Goal: Information Seeking & Learning: Learn about a topic

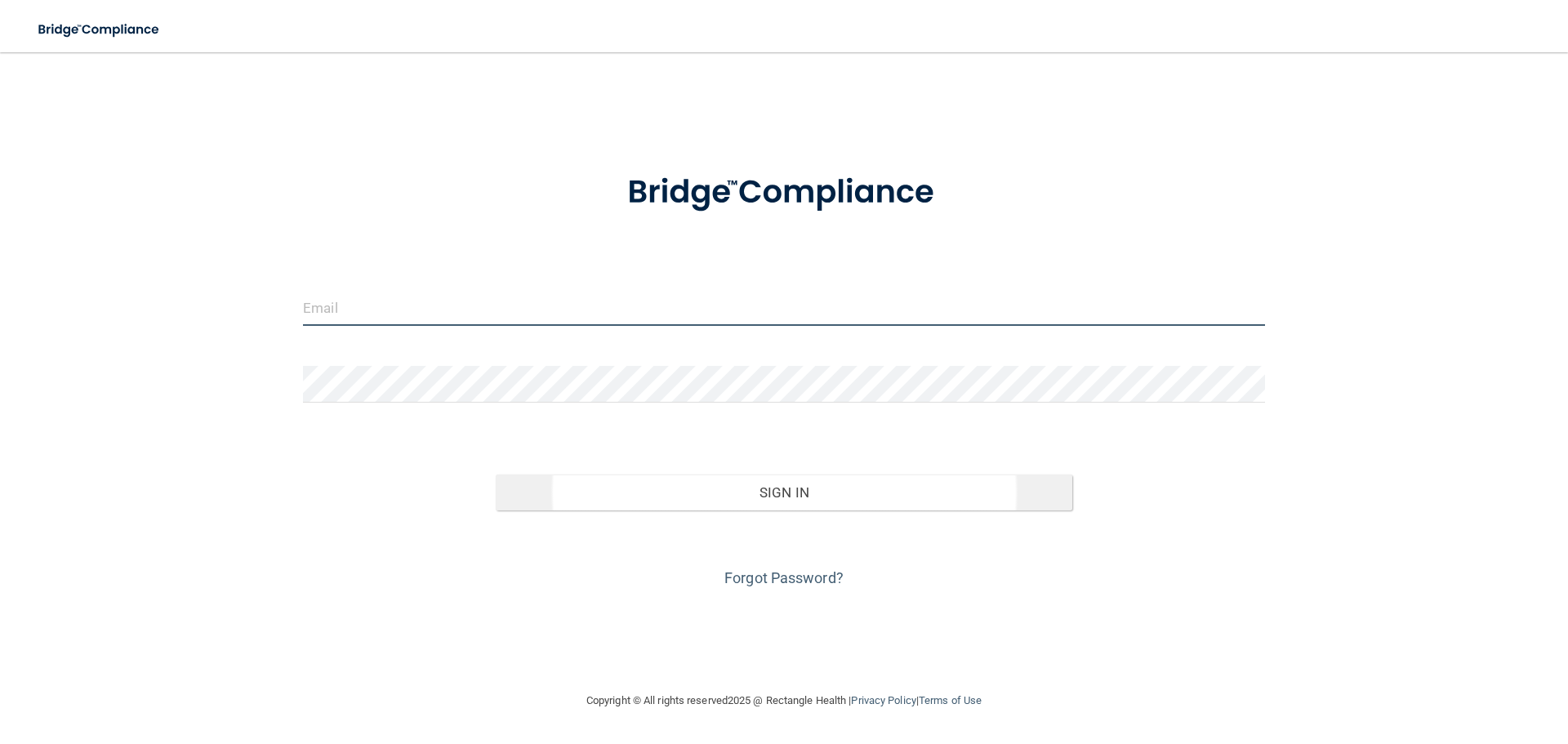
type input "[EMAIL_ADDRESS][DOMAIN_NAME]"
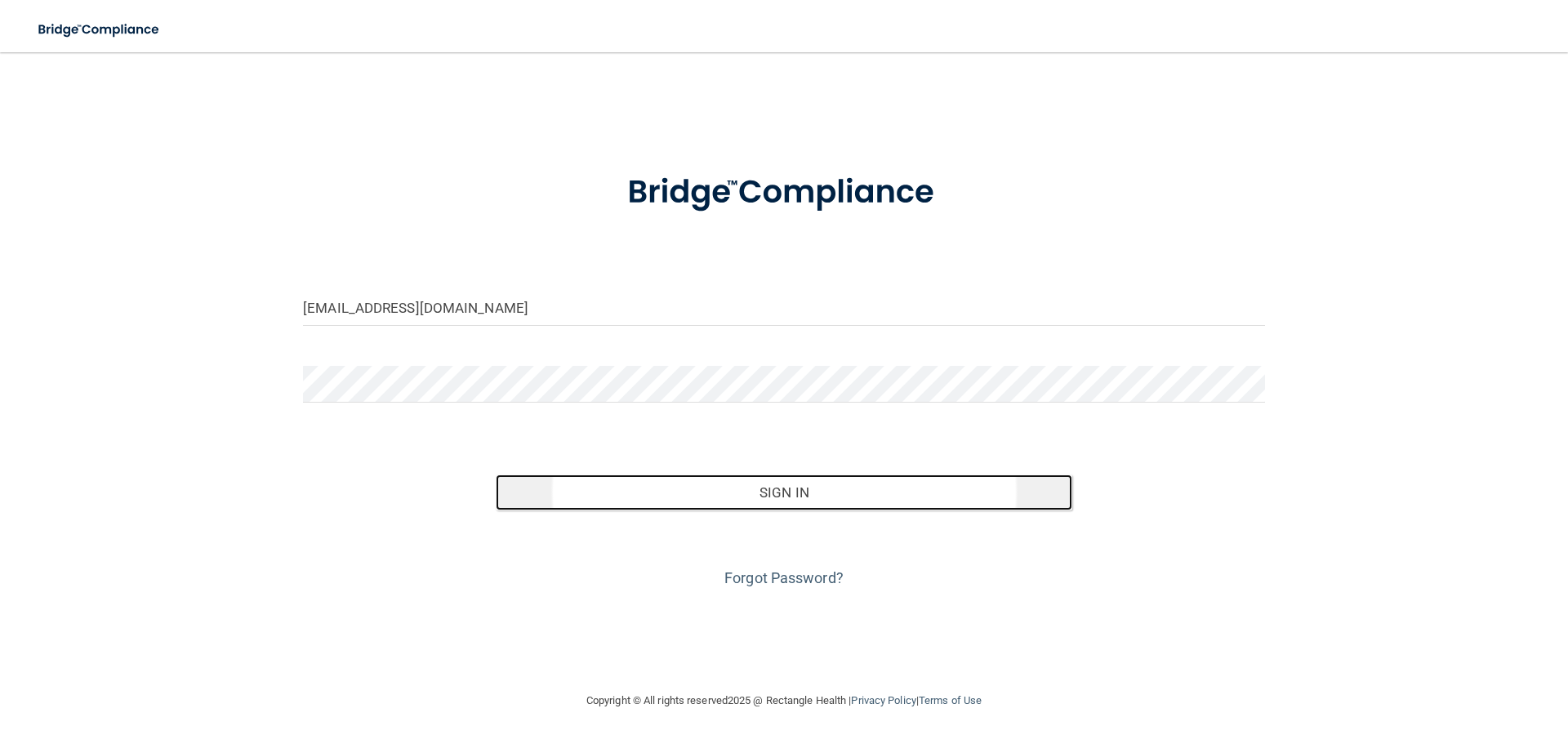
click at [762, 501] on button "Sign In" at bounding box center [784, 492] width 577 height 36
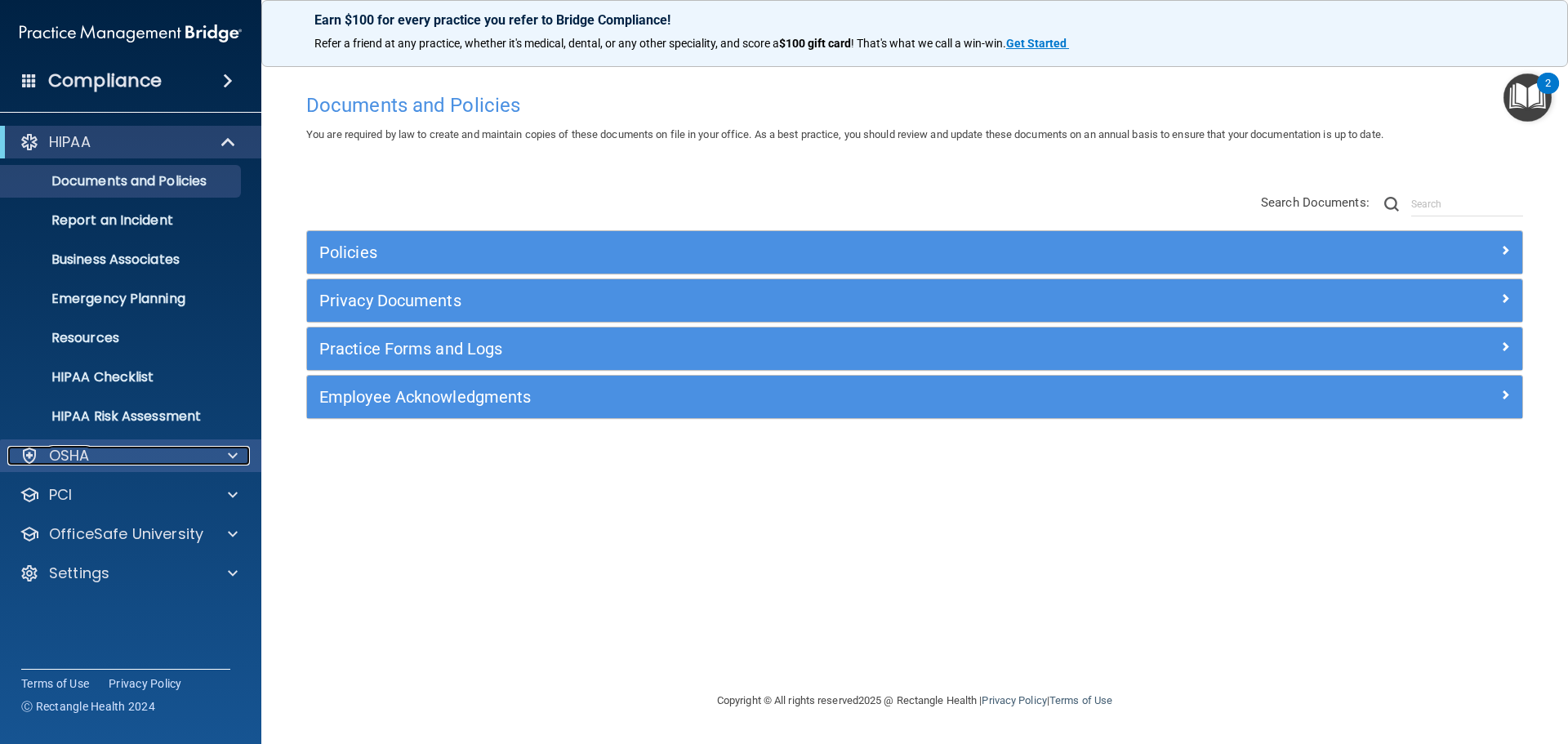
click at [181, 458] on div "OSHA" at bounding box center [108, 456] width 202 height 20
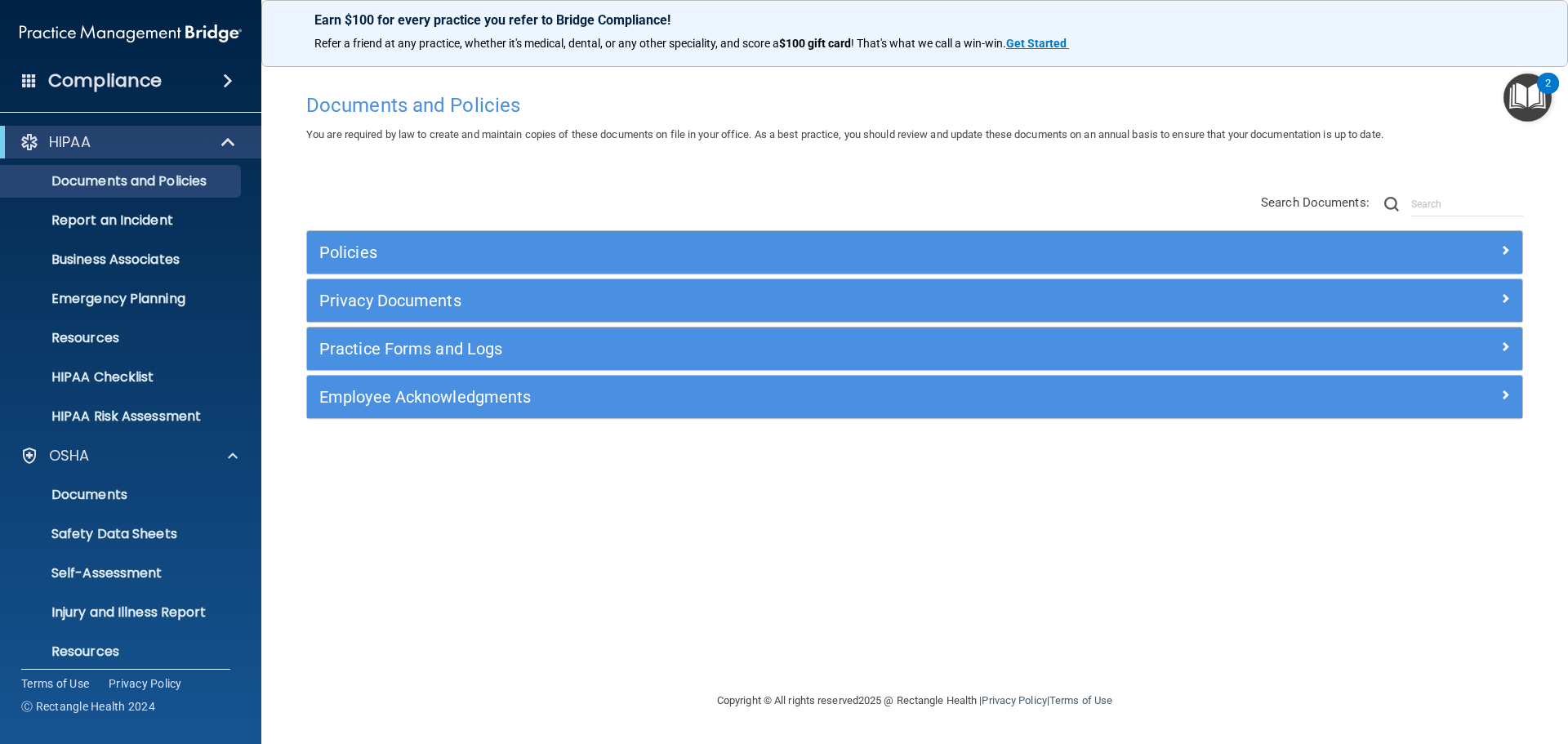
click at [224, 80] on span at bounding box center [228, 81] width 10 height 20
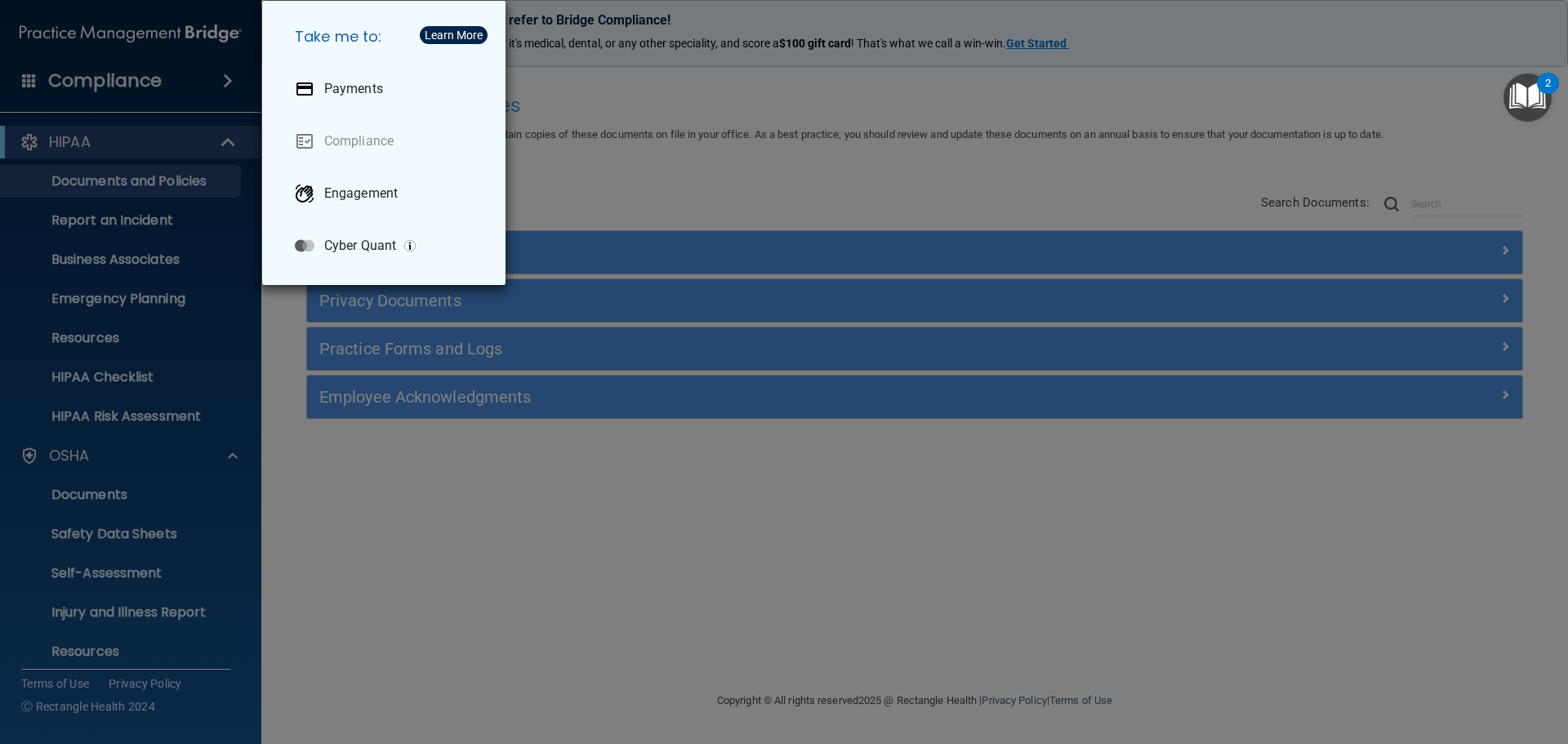
click at [224, 81] on div "Take me to: Payments Compliance Engagement Cyber Quant" at bounding box center [784, 372] width 1568 height 744
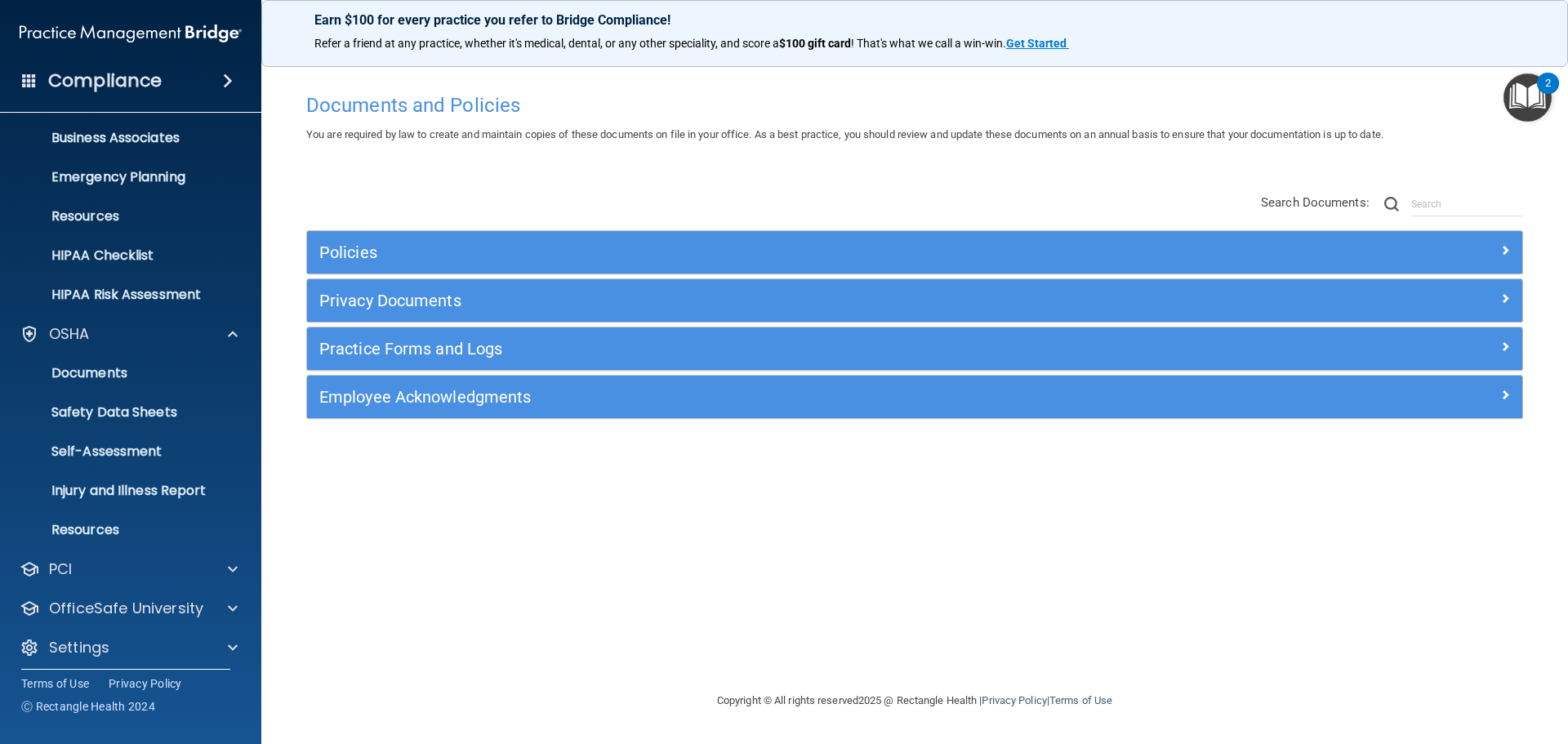
scroll to position [130, 0]
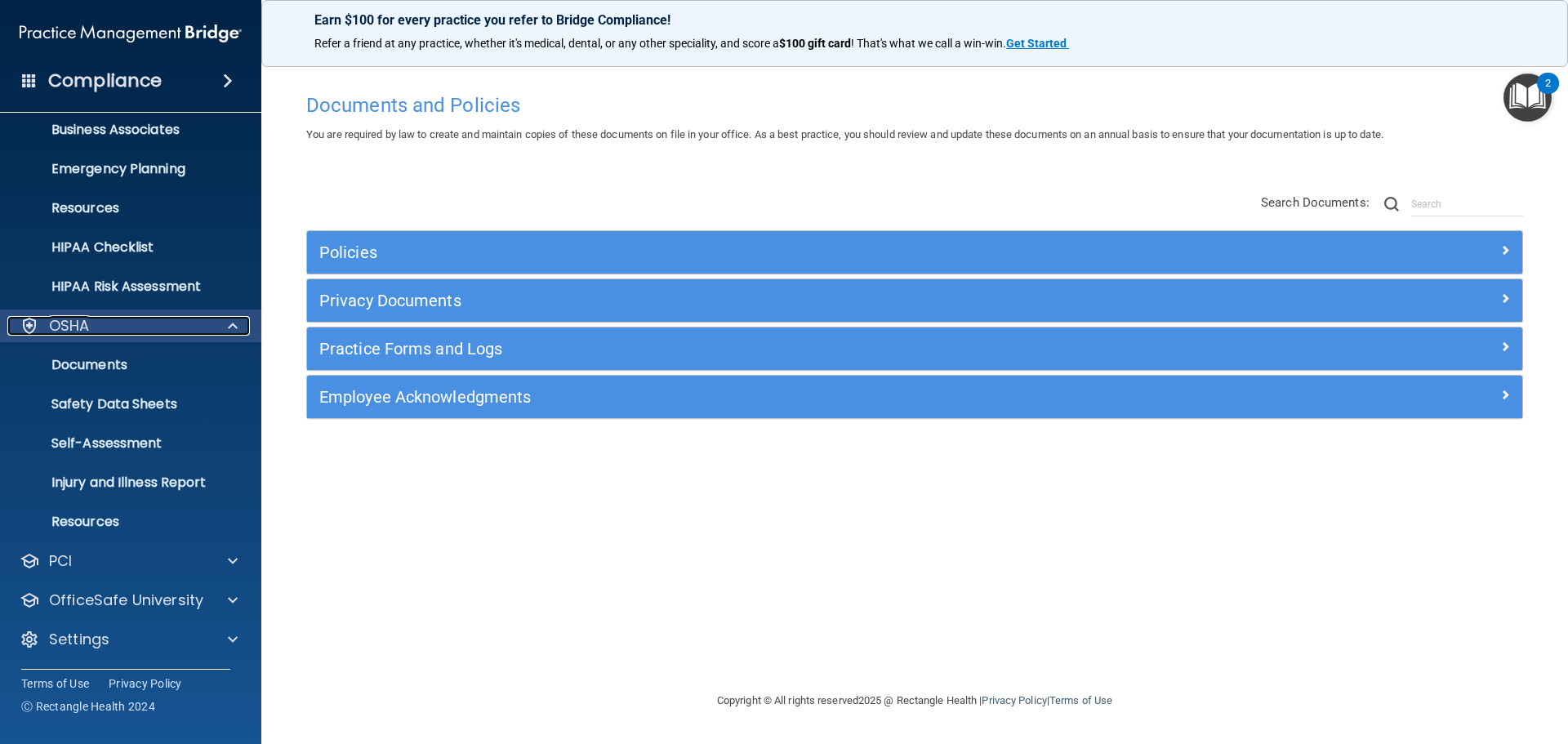
click at [234, 329] on span at bounding box center [233, 326] width 10 height 20
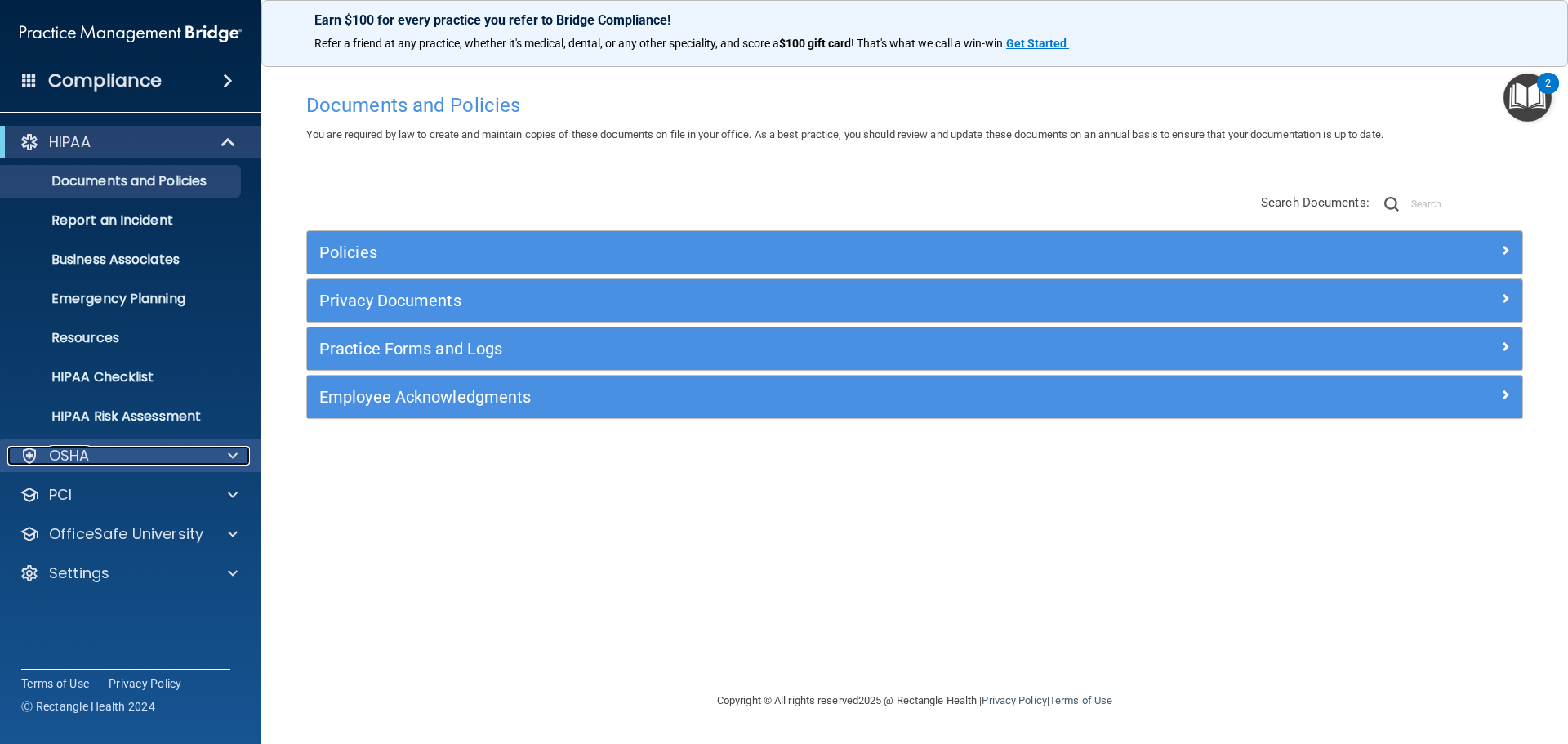
scroll to position [0, 0]
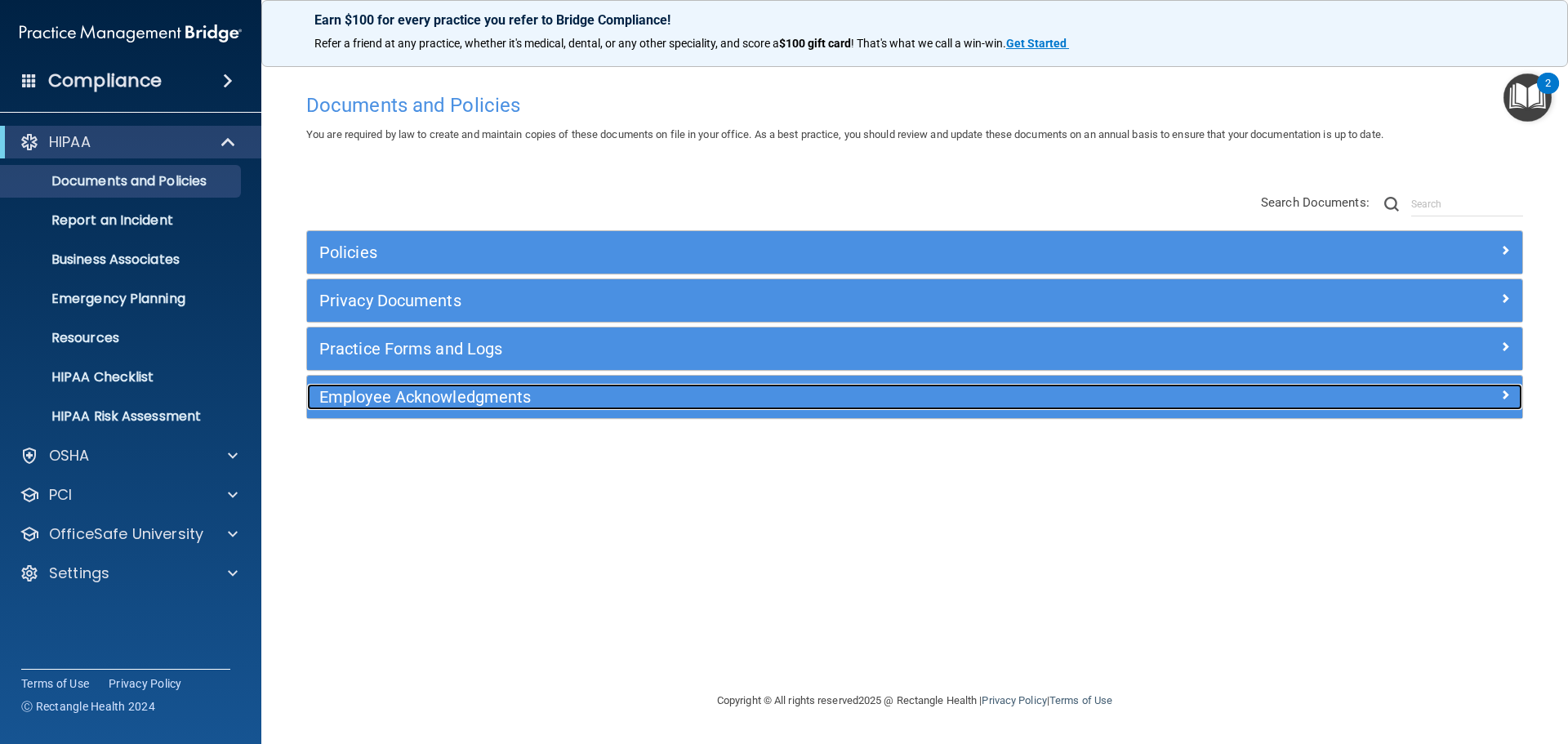
click at [450, 400] on h5 "Employee Acknowledgments" at bounding box center [762, 397] width 887 height 18
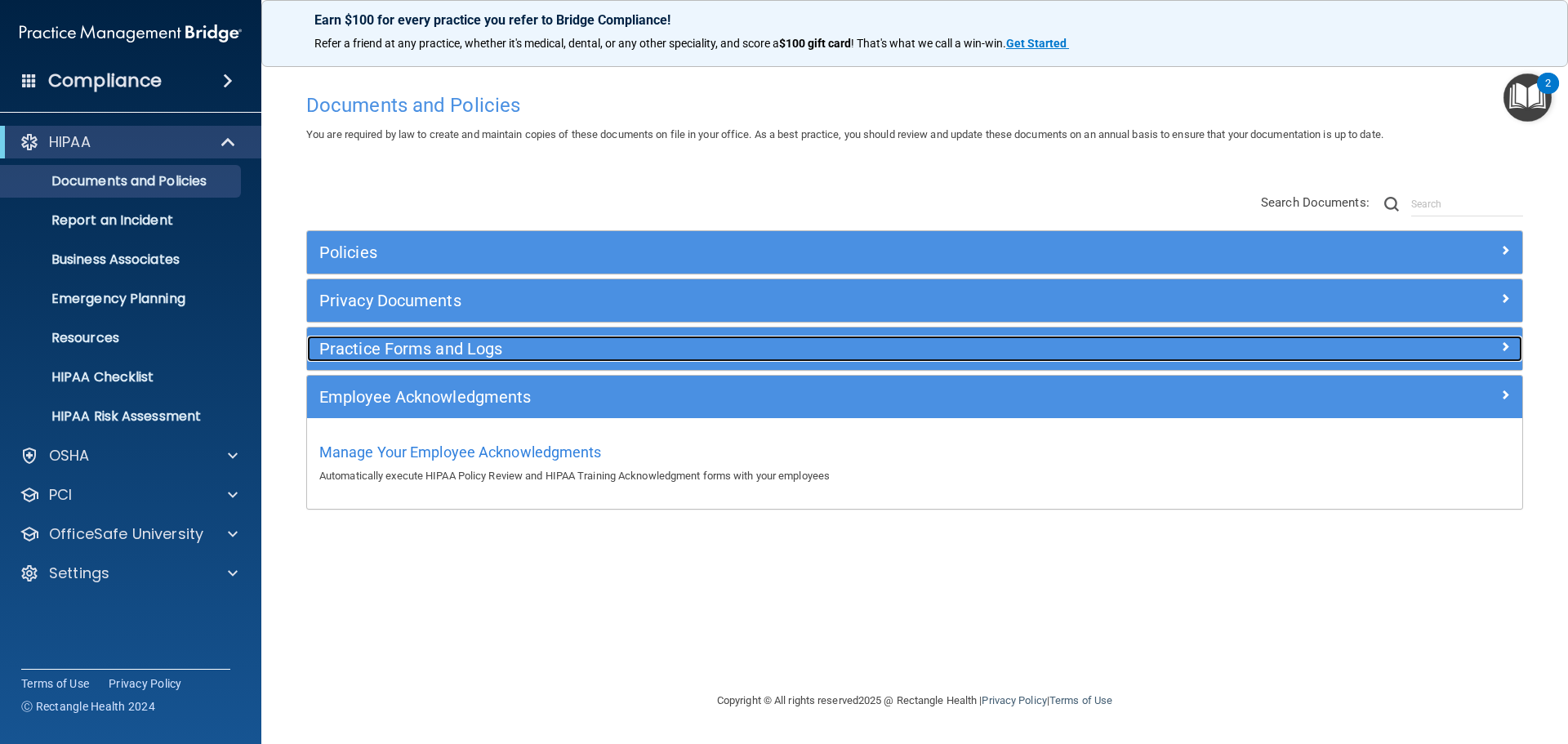
click at [440, 350] on h5 "Practice Forms and Logs" at bounding box center [762, 349] width 887 height 18
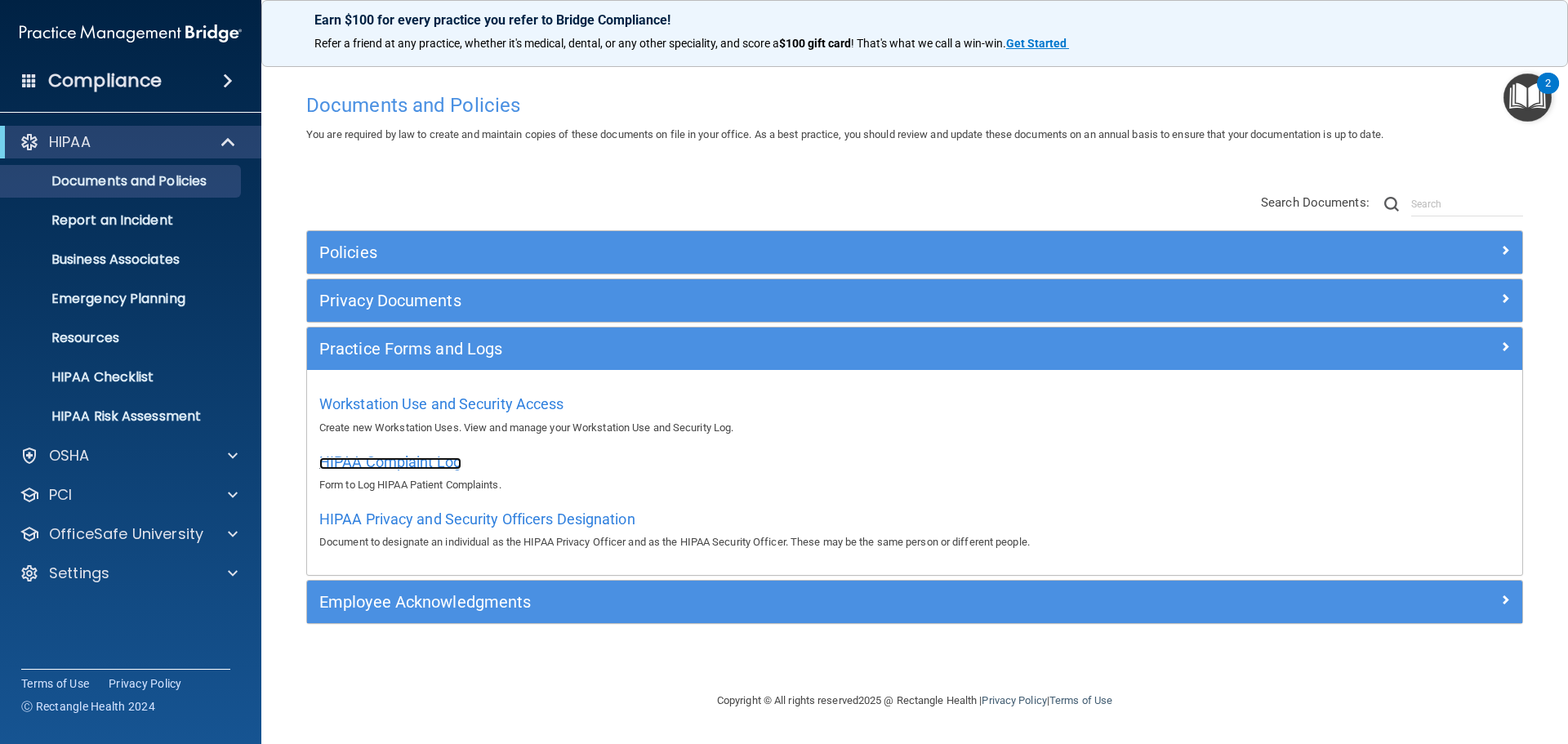
click at [427, 459] on span "HIPAA Complaint Log" at bounding box center [391, 462] width 142 height 17
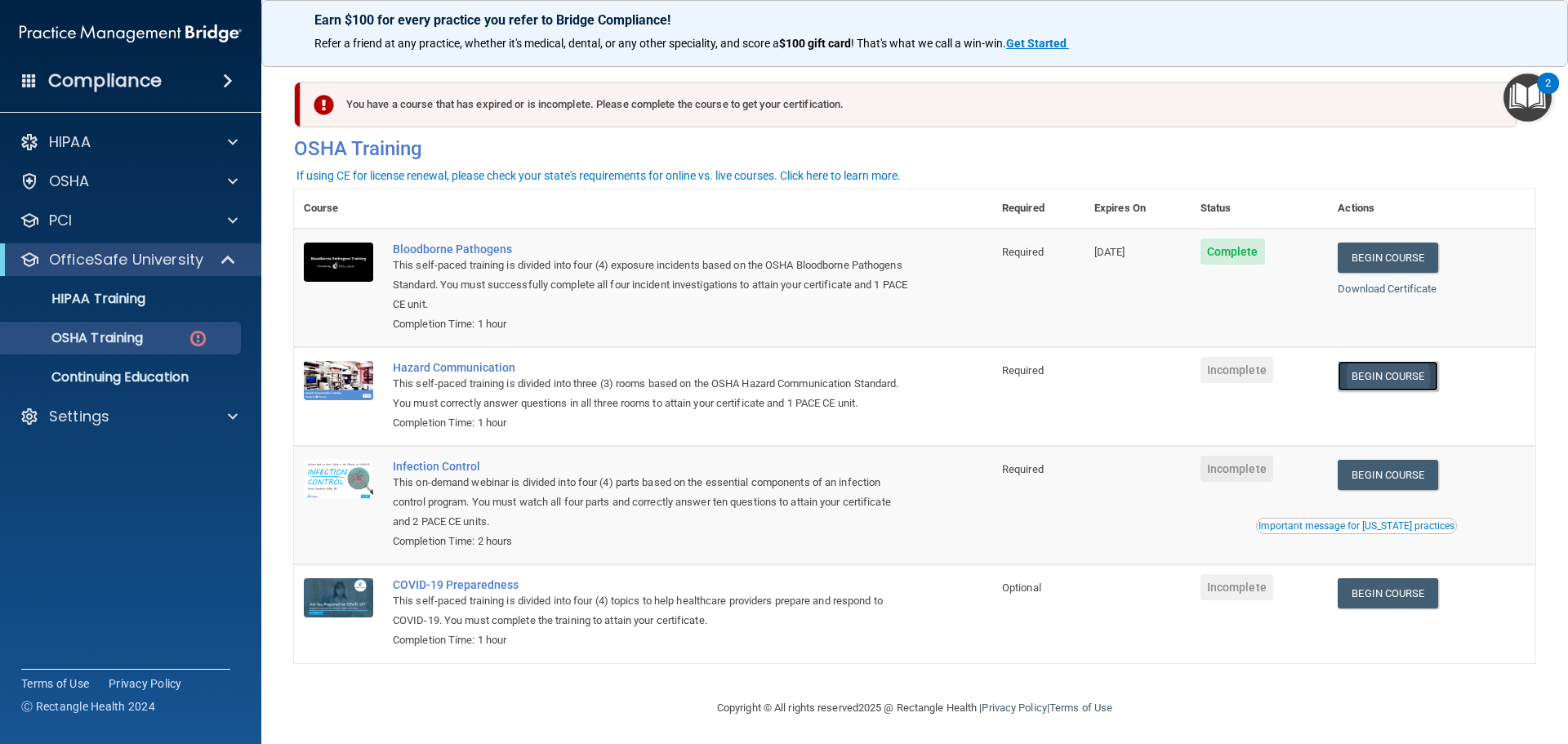
click at [1376, 377] on link "Begin Course" at bounding box center [1388, 376] width 100 height 30
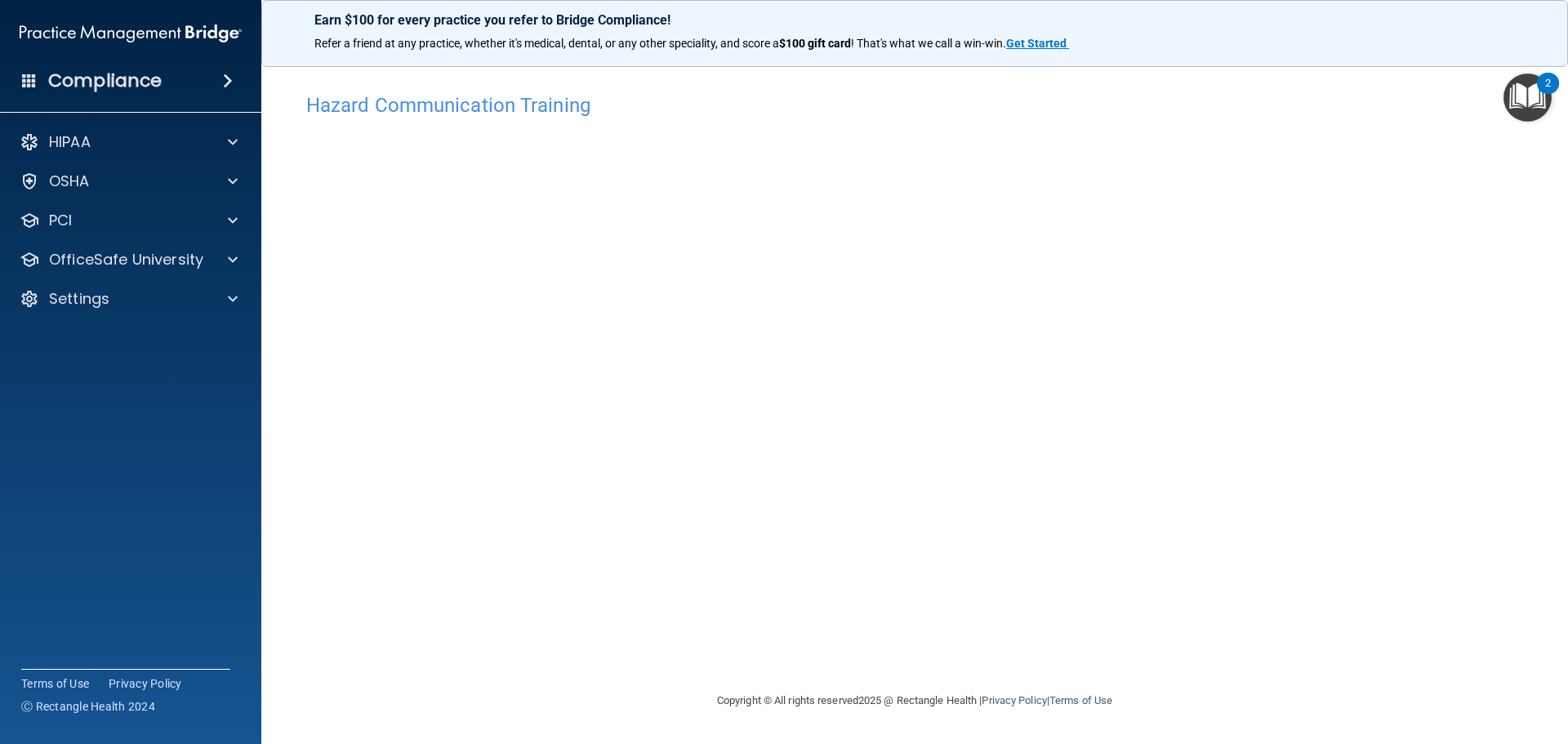
click at [1205, 578] on div "Hazard Communication Training This course doesn’t expire until . Are you sure y…" at bounding box center [915, 388] width 1241 height 606
click at [1520, 97] on img "Open Resource Center, 2 new notifications" at bounding box center [1527, 97] width 48 height 48
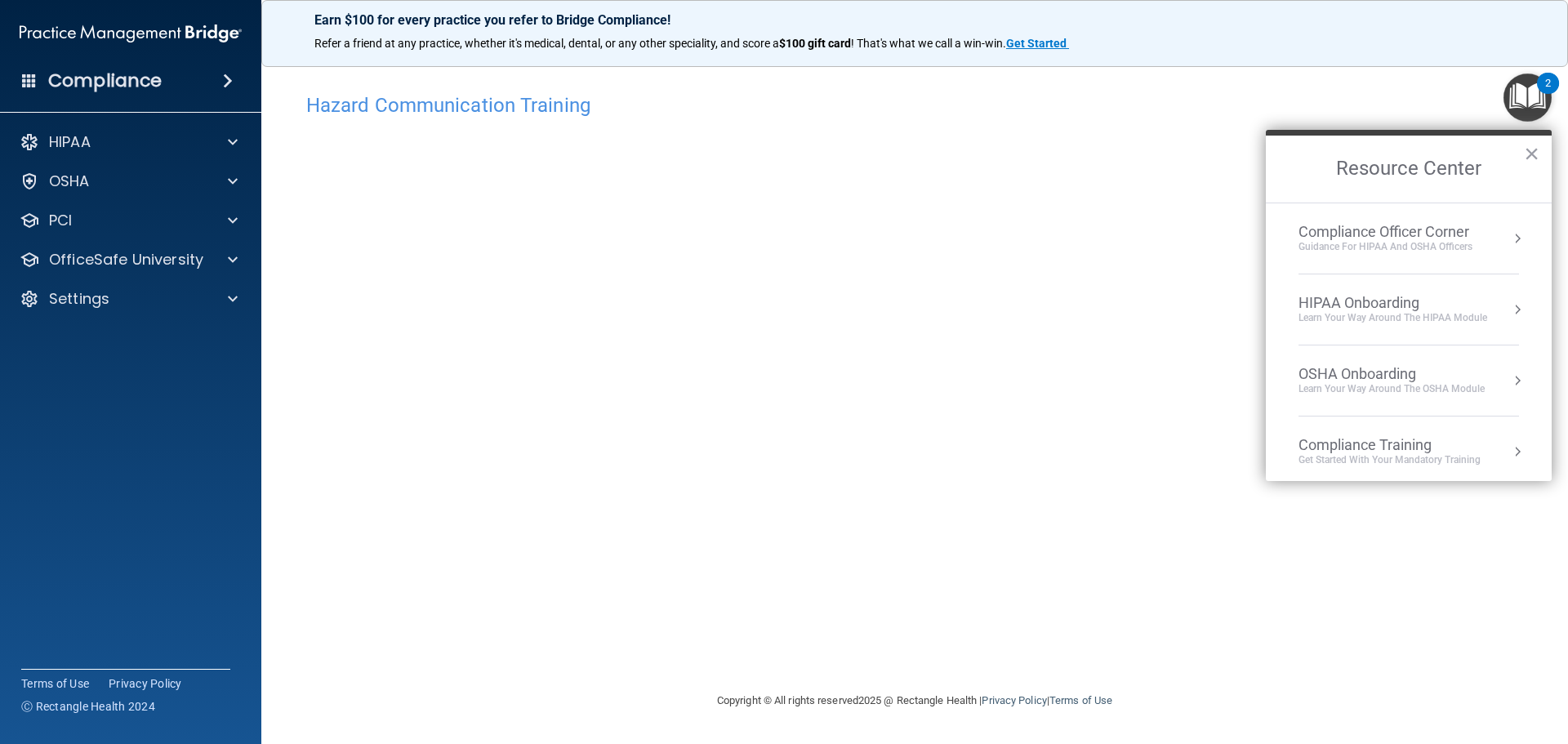
click at [1458, 88] on div "Hazard Communication Training" at bounding box center [915, 105] width 1241 height 40
click at [1172, 381] on div "Hazard Communication Training This course doesn’t expire until . Are you sure y…" at bounding box center [915, 388] width 1241 height 606
click at [1323, 83] on div "Hazard Communication Training This course doesn’t expire until . Are you sure y…" at bounding box center [915, 372] width 1241 height 606
click at [462, 107] on h4 "Hazard Communication Training" at bounding box center [915, 106] width 1217 height 21
click at [962, 106] on h4 "Hazard Communication Training" at bounding box center [915, 106] width 1217 height 21
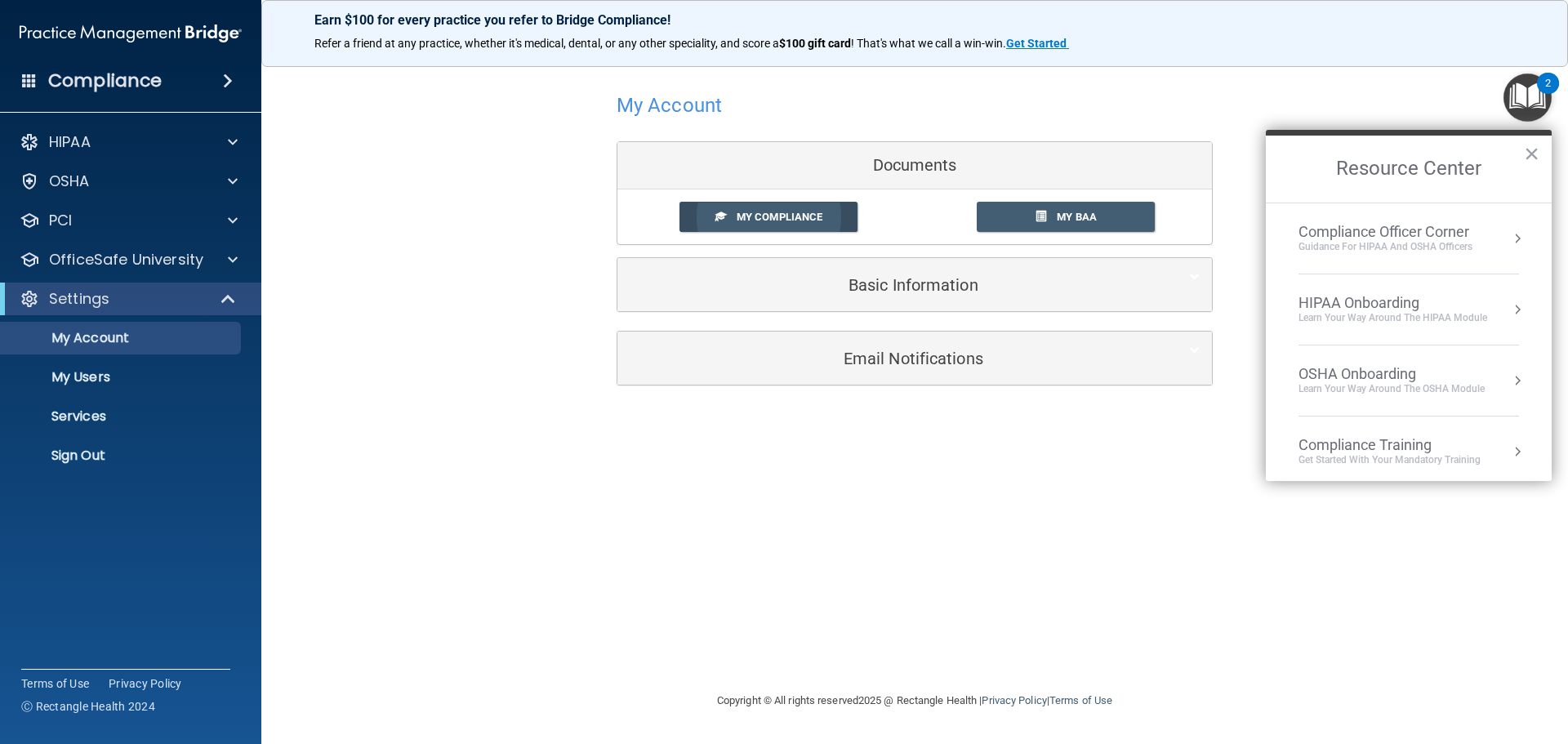
click at [811, 218] on span "My Compliance" at bounding box center [779, 216] width 86 height 12
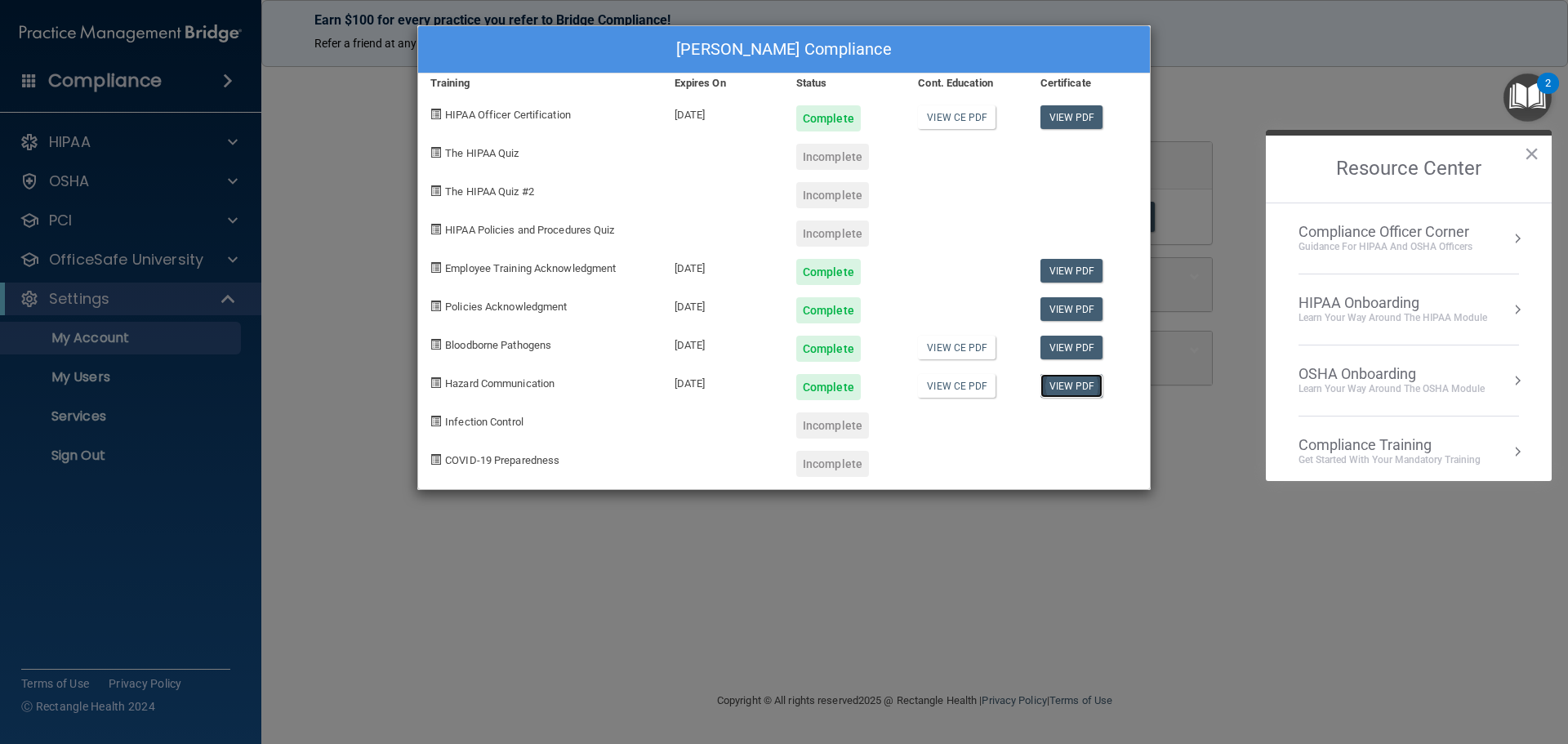
click at [1078, 390] on link "View PDF" at bounding box center [1072, 386] width 63 height 24
drag, startPoint x: 466, startPoint y: 425, endPoint x: 541, endPoint y: 415, distance: 75.7
click at [466, 425] on span "Infection Control" at bounding box center [485, 422] width 79 height 12
click at [1218, 81] on div "Kelly Todte's Compliance Training Expires On Status Cont. Education Certificate…" at bounding box center [784, 372] width 1568 height 744
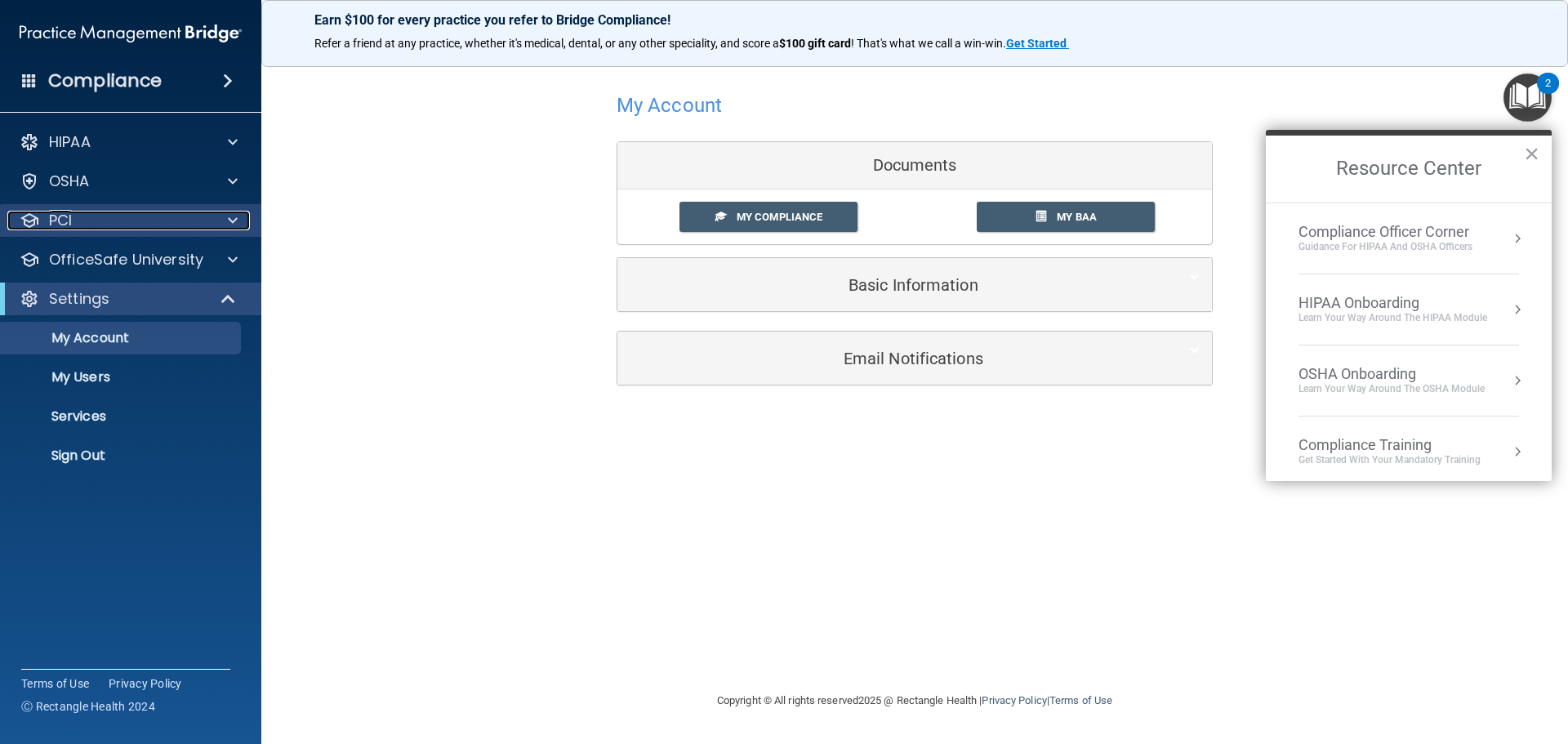
click at [231, 218] on span at bounding box center [233, 220] width 10 height 20
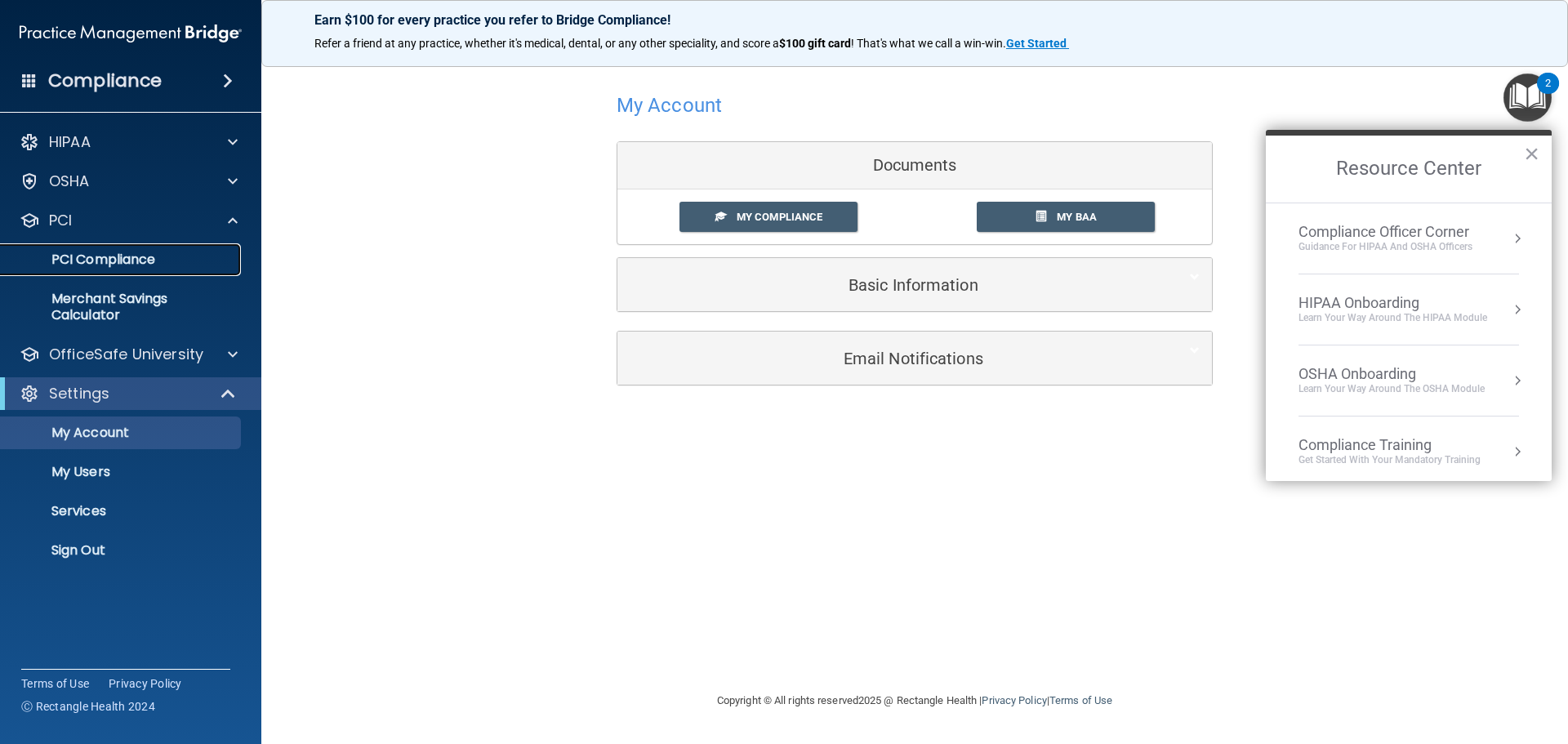
click at [142, 253] on p "PCI Compliance" at bounding box center [122, 259] width 223 height 16
click at [233, 354] on span at bounding box center [233, 354] width 10 height 20
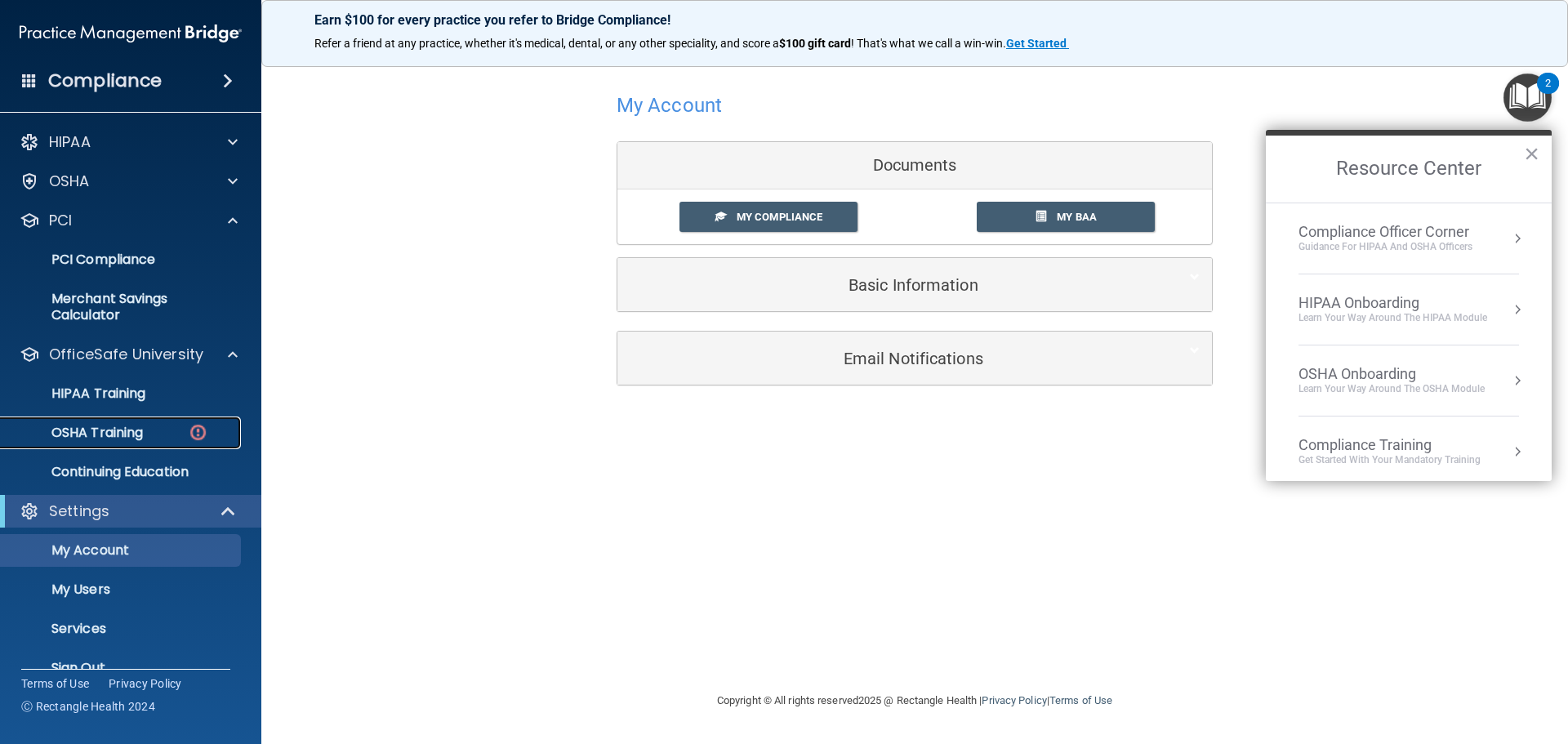
click at [123, 437] on p "OSHA Training" at bounding box center [77, 433] width 133 height 16
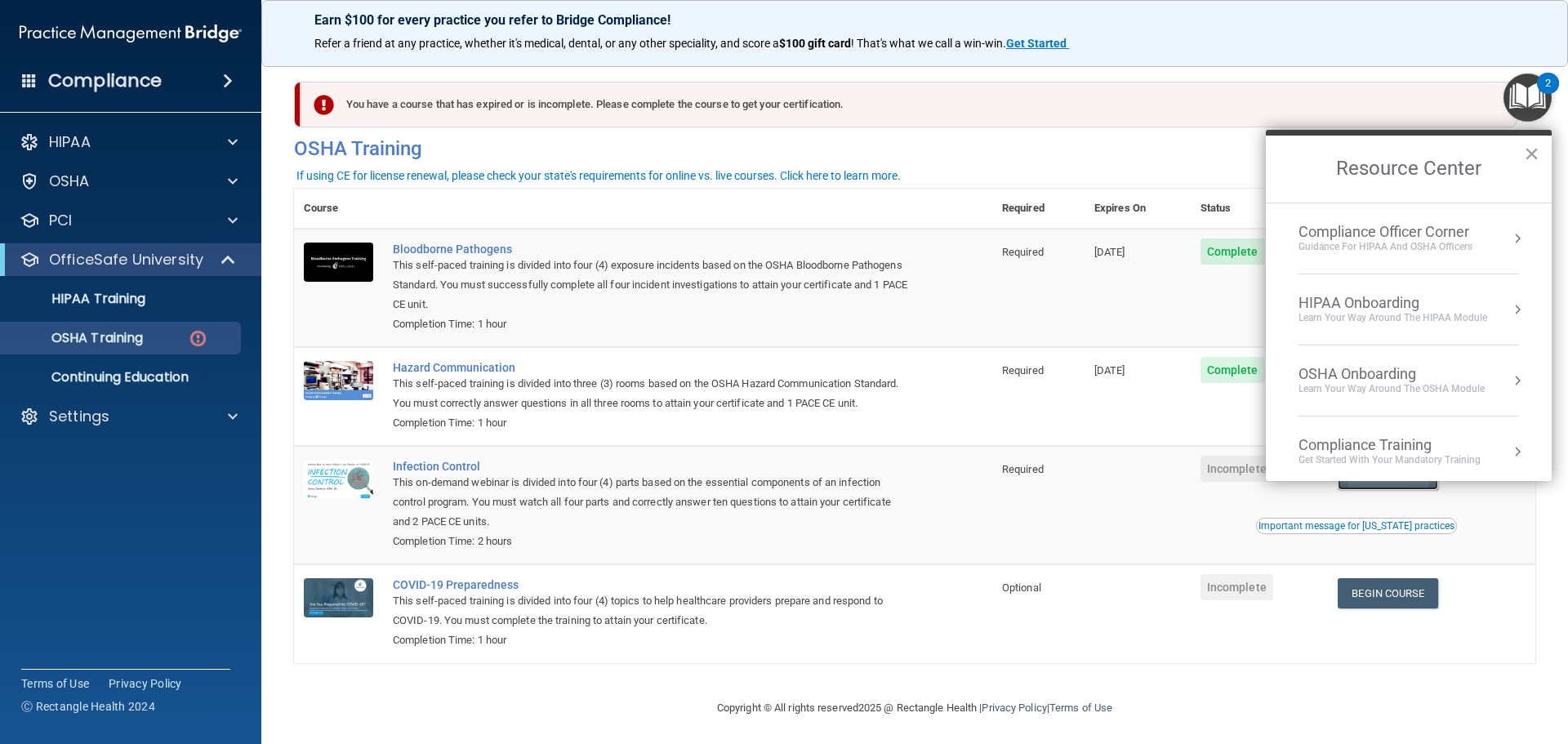
click at [1389, 489] on link "Begin Course" at bounding box center [1388, 474] width 100 height 30
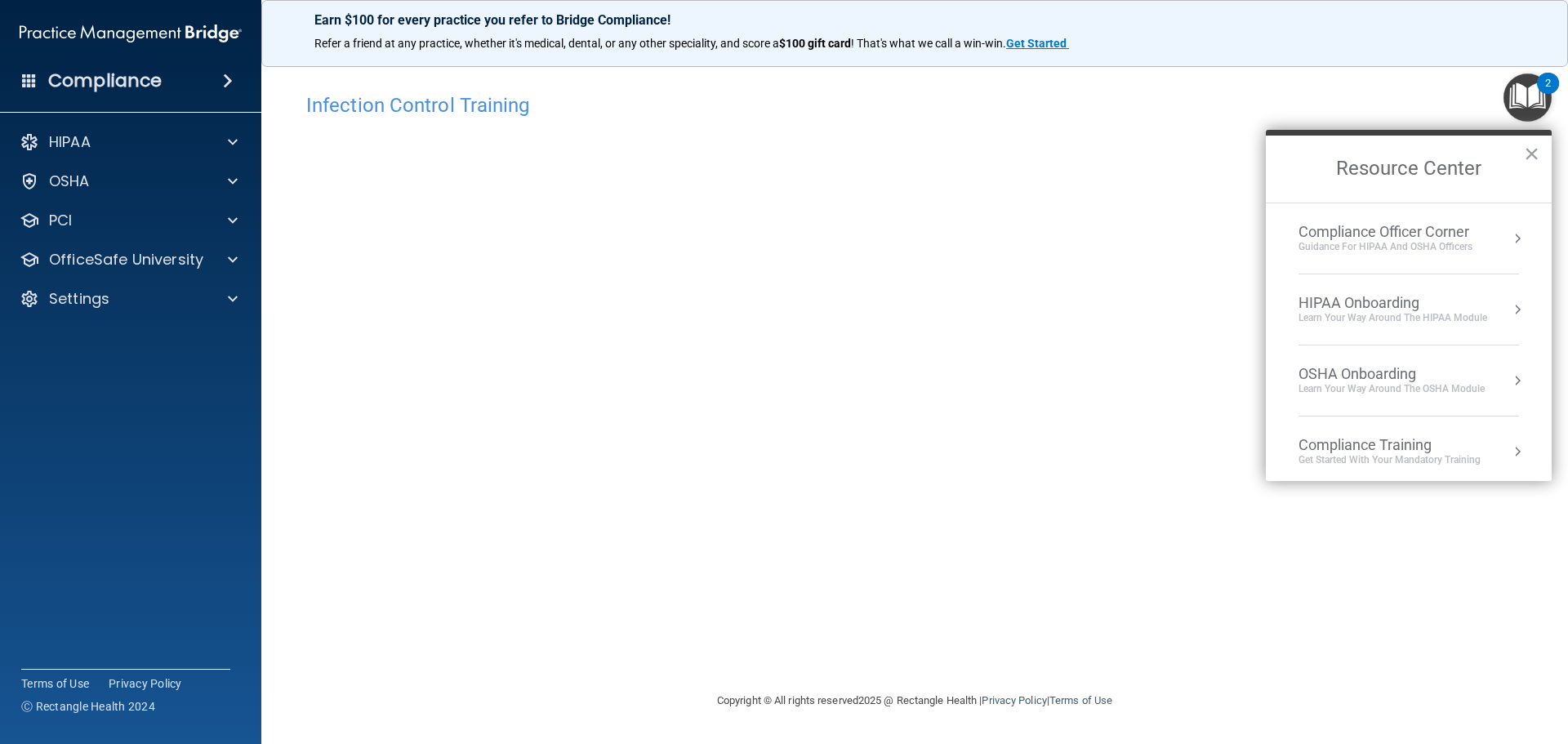
click at [829, 653] on div "Infection Control Training This course doesn’t expire until . Are you sure you …" at bounding box center [915, 388] width 1241 height 606
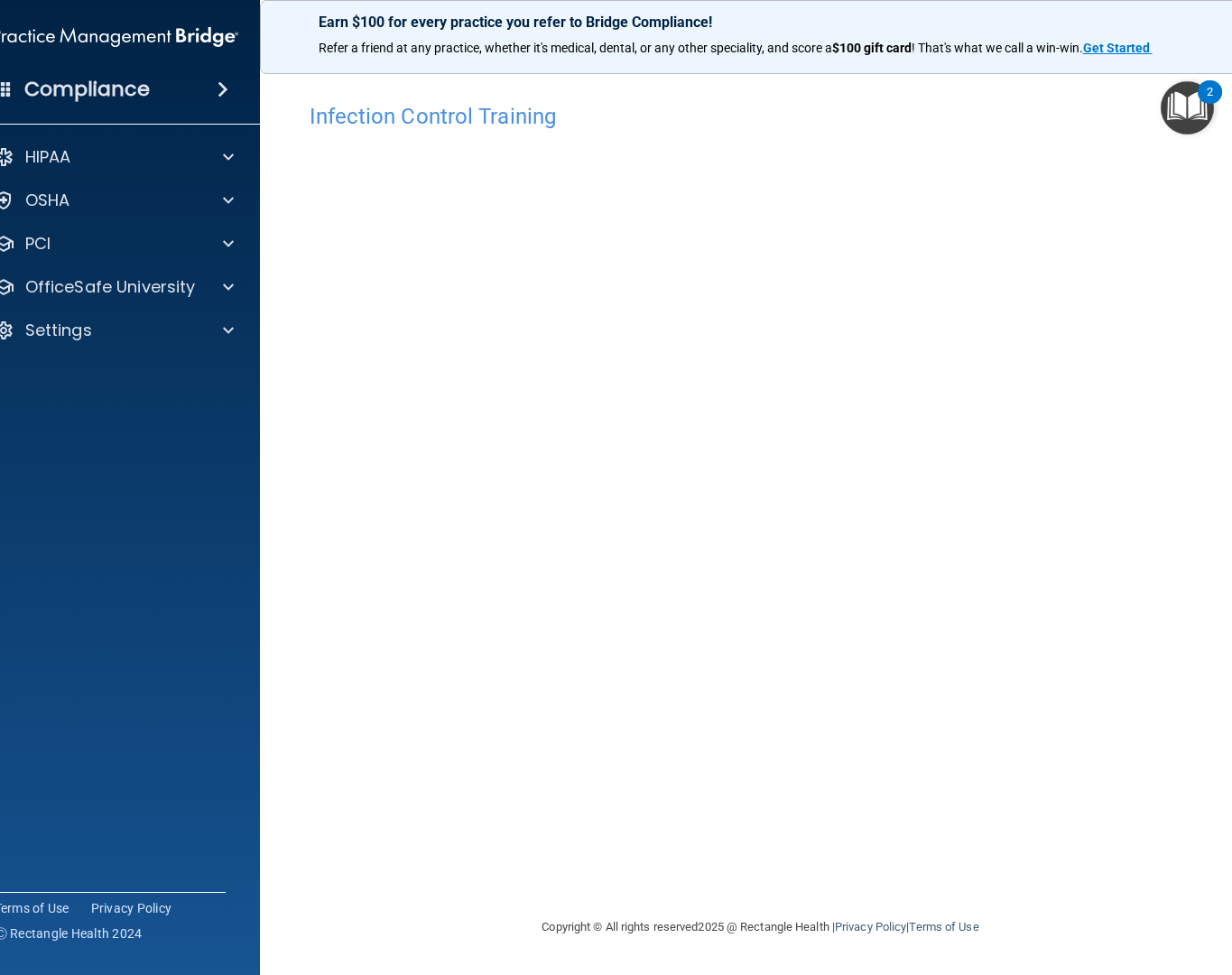
drag, startPoint x: 1056, startPoint y: 118, endPoint x: 1097, endPoint y: 115, distance: 41.1
click at [1057, 116] on h4 "Infection Control Training" at bounding box center [760, 117] width 903 height 24
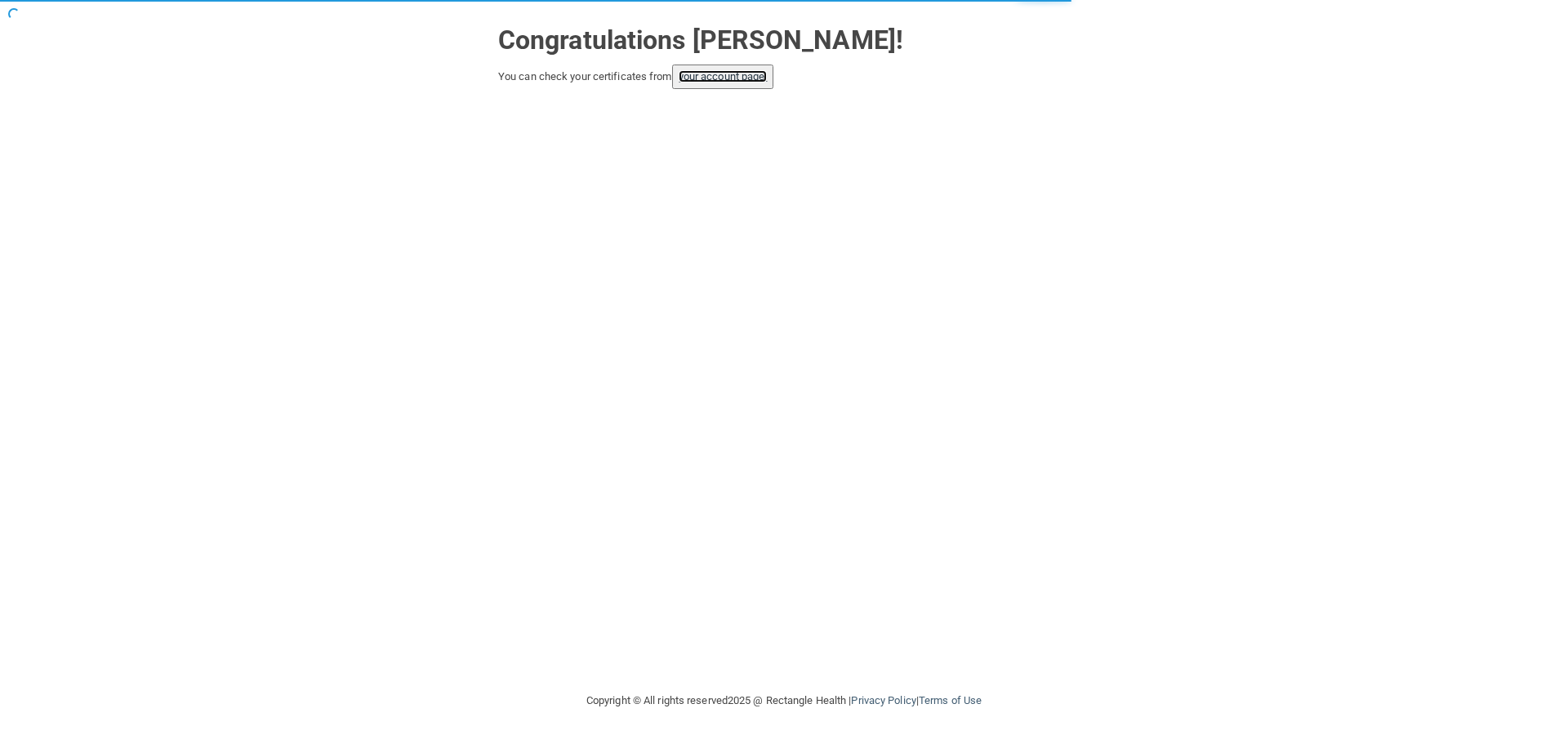
click at [726, 82] on link "your account page!" at bounding box center [723, 76] width 89 height 12
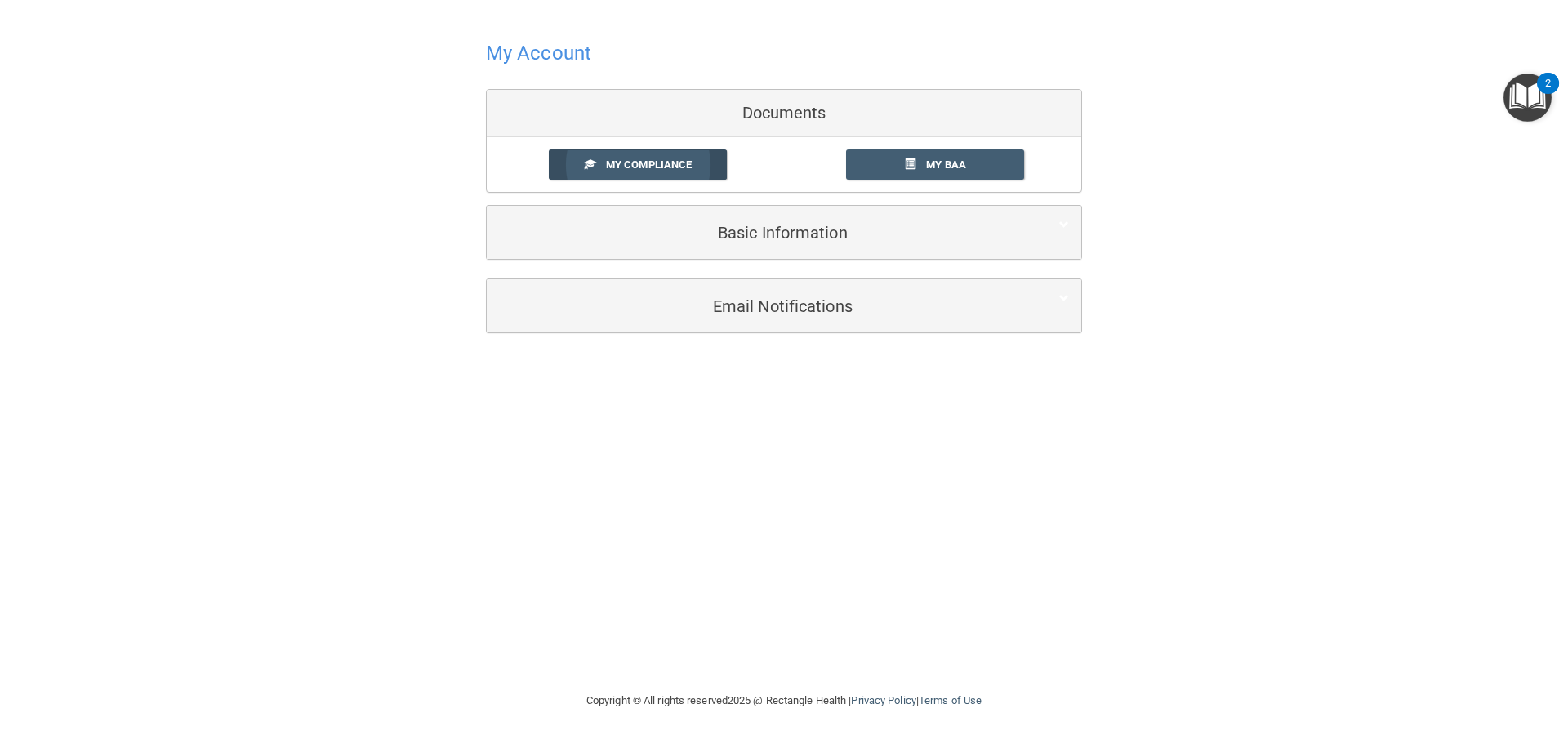
click at [689, 163] on span "My Compliance" at bounding box center [648, 164] width 86 height 12
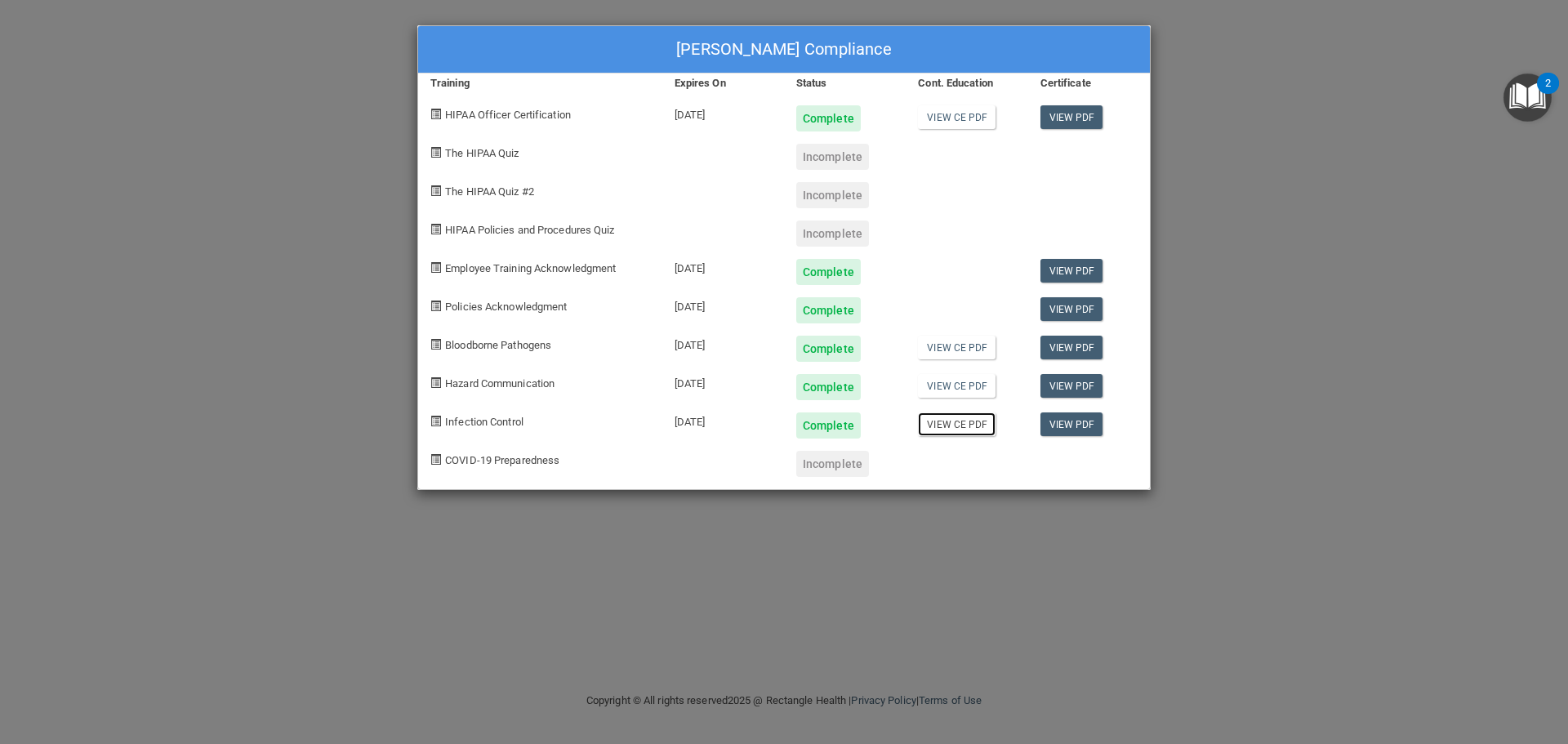
click at [965, 426] on link "View CE PDF" at bounding box center [956, 424] width 78 height 24
click at [1055, 426] on link "View PDF" at bounding box center [1072, 424] width 63 height 24
click at [502, 461] on span "COVID-19 Preparedness" at bounding box center [503, 460] width 115 height 12
click at [434, 458] on span at bounding box center [436, 459] width 11 height 11
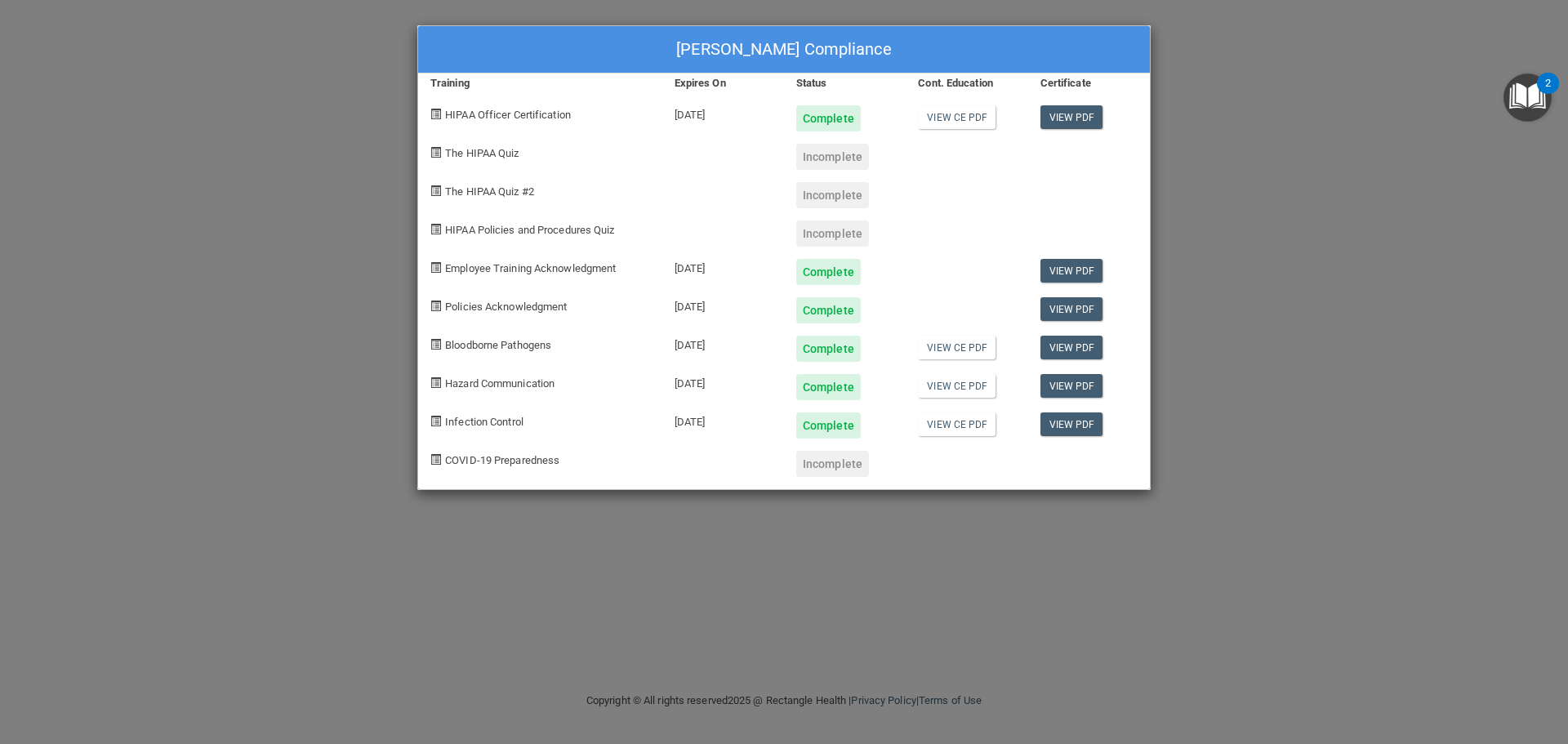
click at [495, 461] on span "COVID-19 Preparedness" at bounding box center [503, 460] width 115 height 12
click at [818, 464] on div "Incomplete" at bounding box center [832, 464] width 73 height 26
click at [434, 151] on span at bounding box center [436, 152] width 11 height 11
click at [812, 157] on div "Incomplete" at bounding box center [832, 157] width 73 height 26
click at [474, 152] on span "The HIPAA Quiz" at bounding box center [482, 153] width 74 height 12
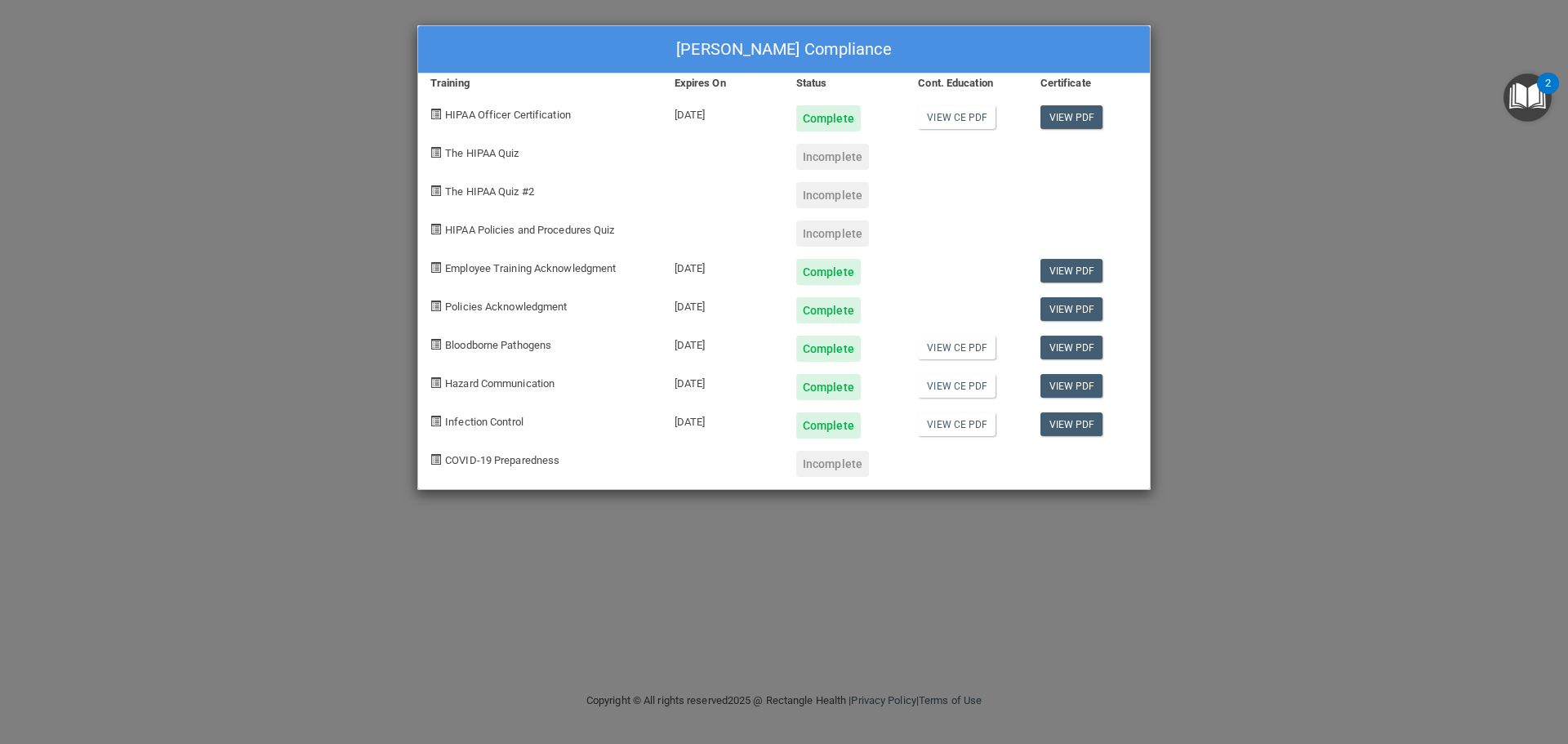
click at [486, 195] on span "The HIPAA Quiz #2" at bounding box center [490, 191] width 89 height 12
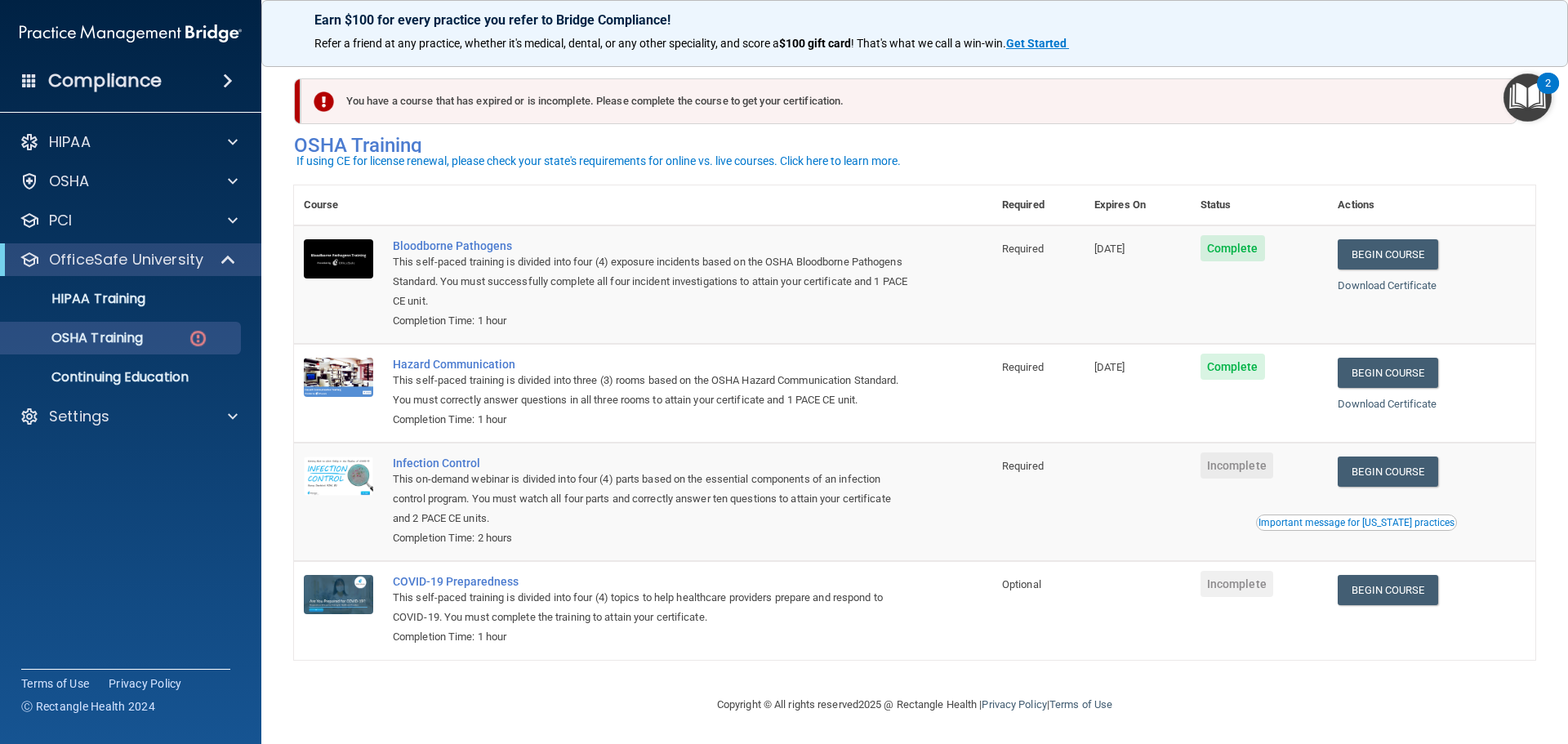
scroll to position [27, 0]
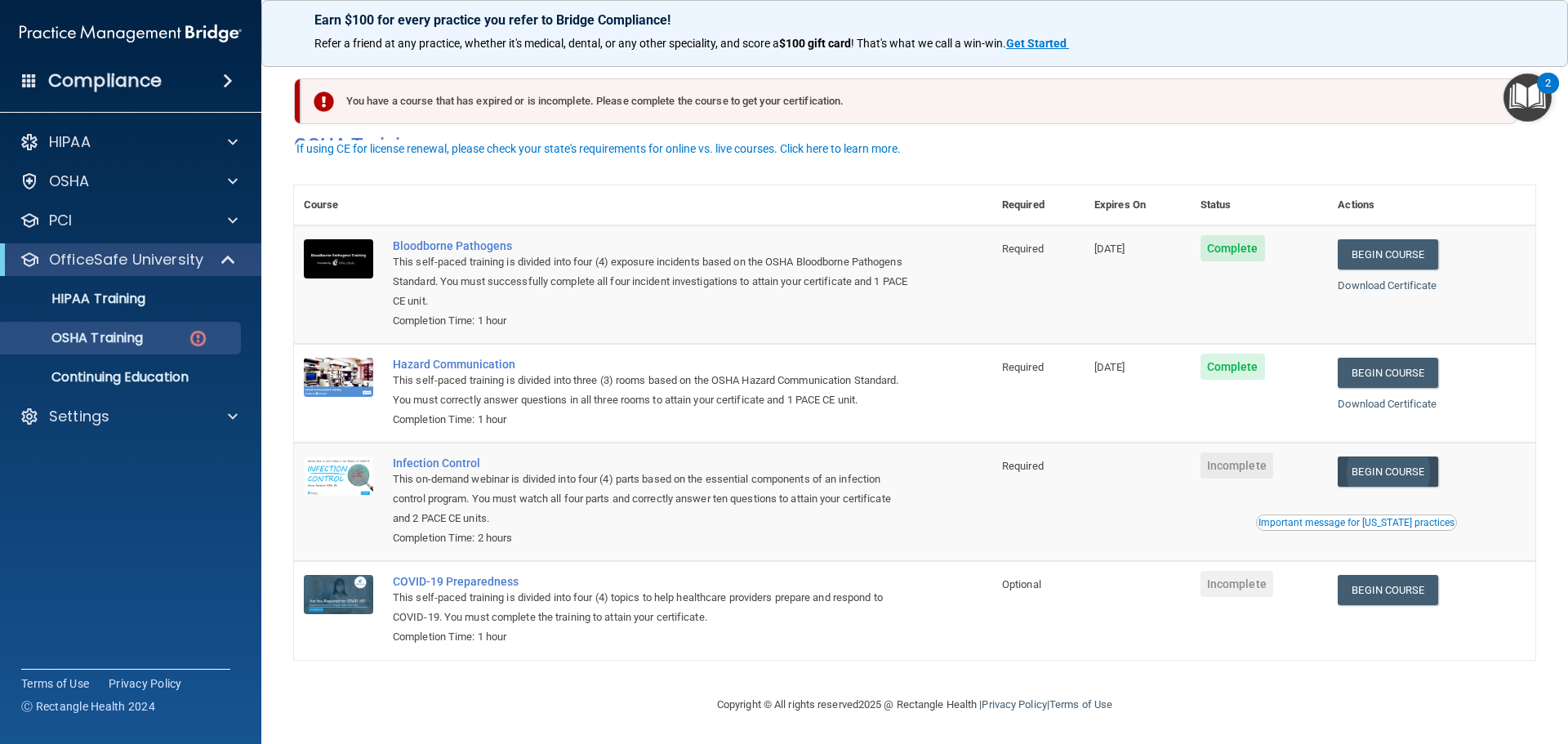
click at [1368, 465] on link "Begin Course" at bounding box center [1388, 471] width 100 height 30
click at [1385, 592] on link "Begin Course" at bounding box center [1388, 589] width 100 height 30
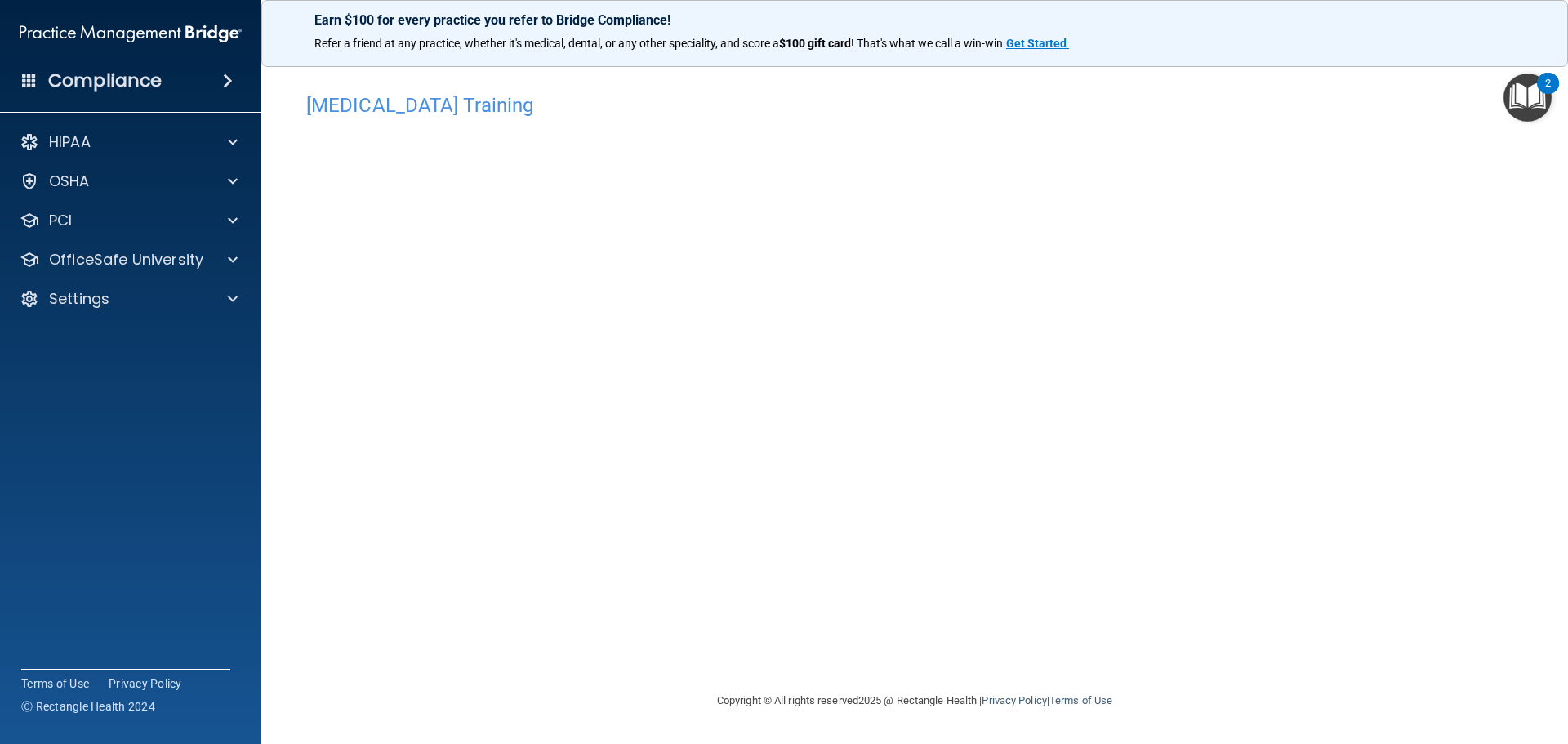
click at [1263, 263] on div "[MEDICAL_DATA] Training This course doesn’t expire until . Are you sure you wan…" at bounding box center [915, 388] width 1241 height 606
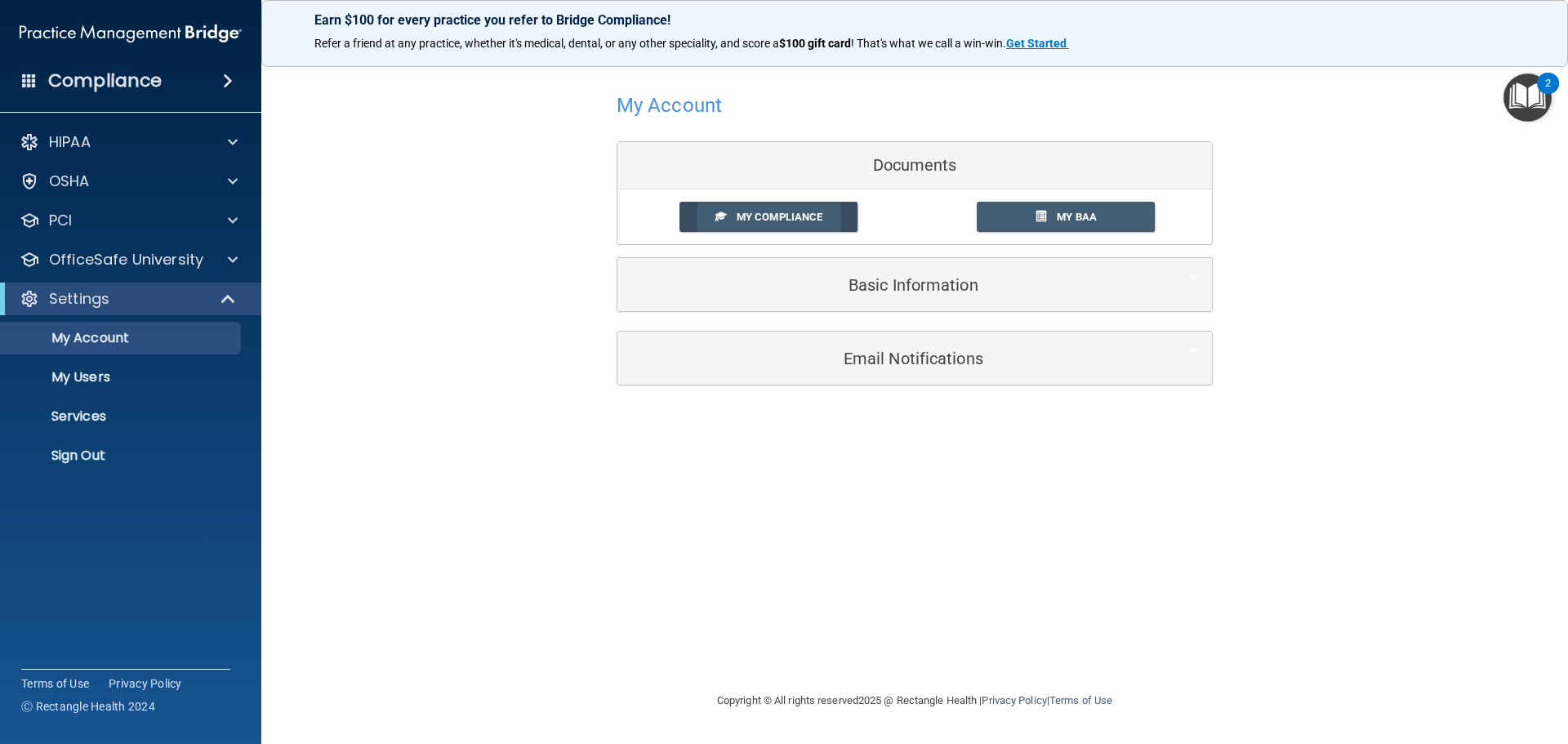
click at [794, 219] on span "My Compliance" at bounding box center [779, 216] width 86 height 12
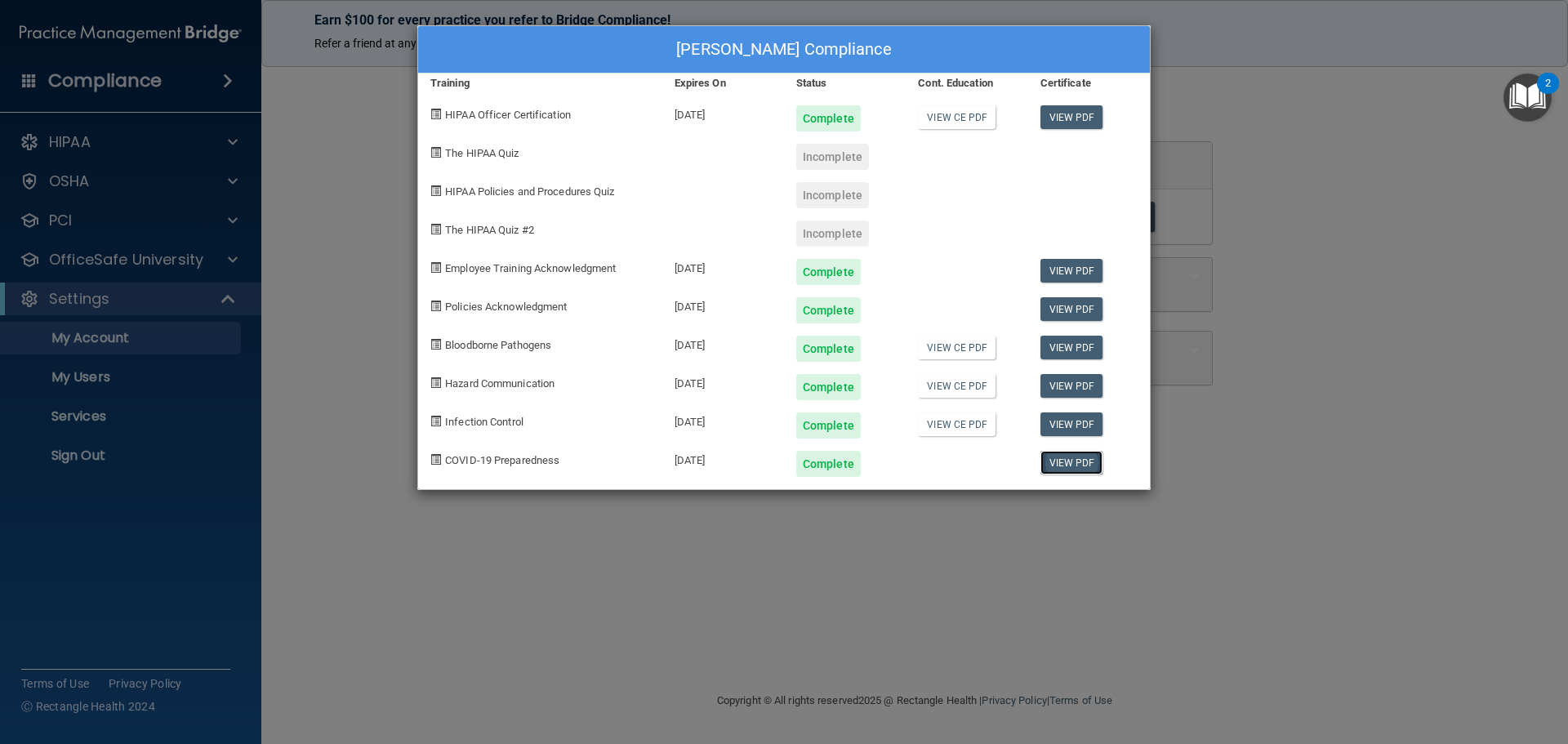
click at [1059, 464] on link "View PDF" at bounding box center [1072, 462] width 63 height 24
click at [1352, 268] on div "[PERSON_NAME] Compliance Training Expires On Status Cont. Education Certificate…" at bounding box center [784, 372] width 1568 height 744
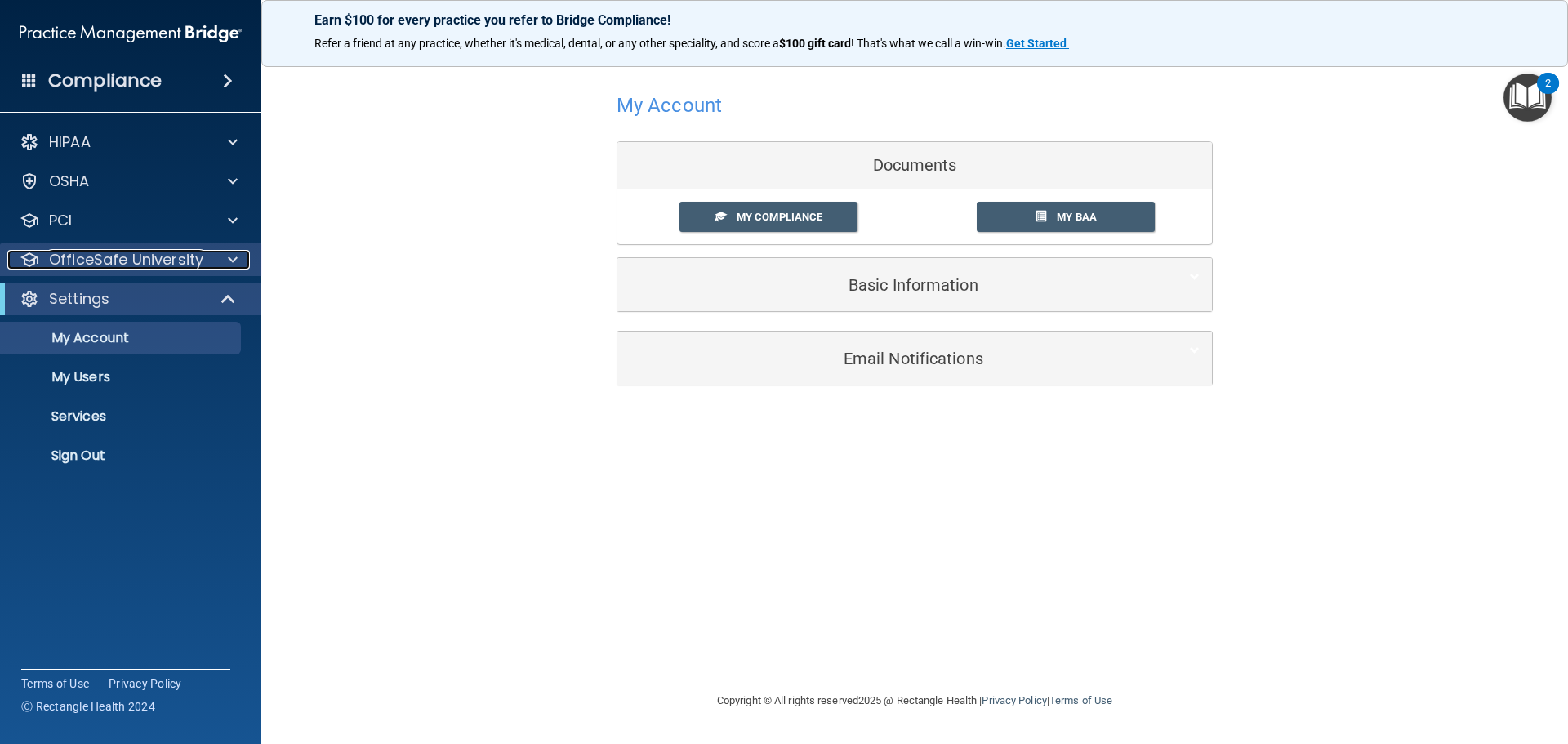
click at [155, 264] on p "OfficeSafe University" at bounding box center [126, 259] width 154 height 20
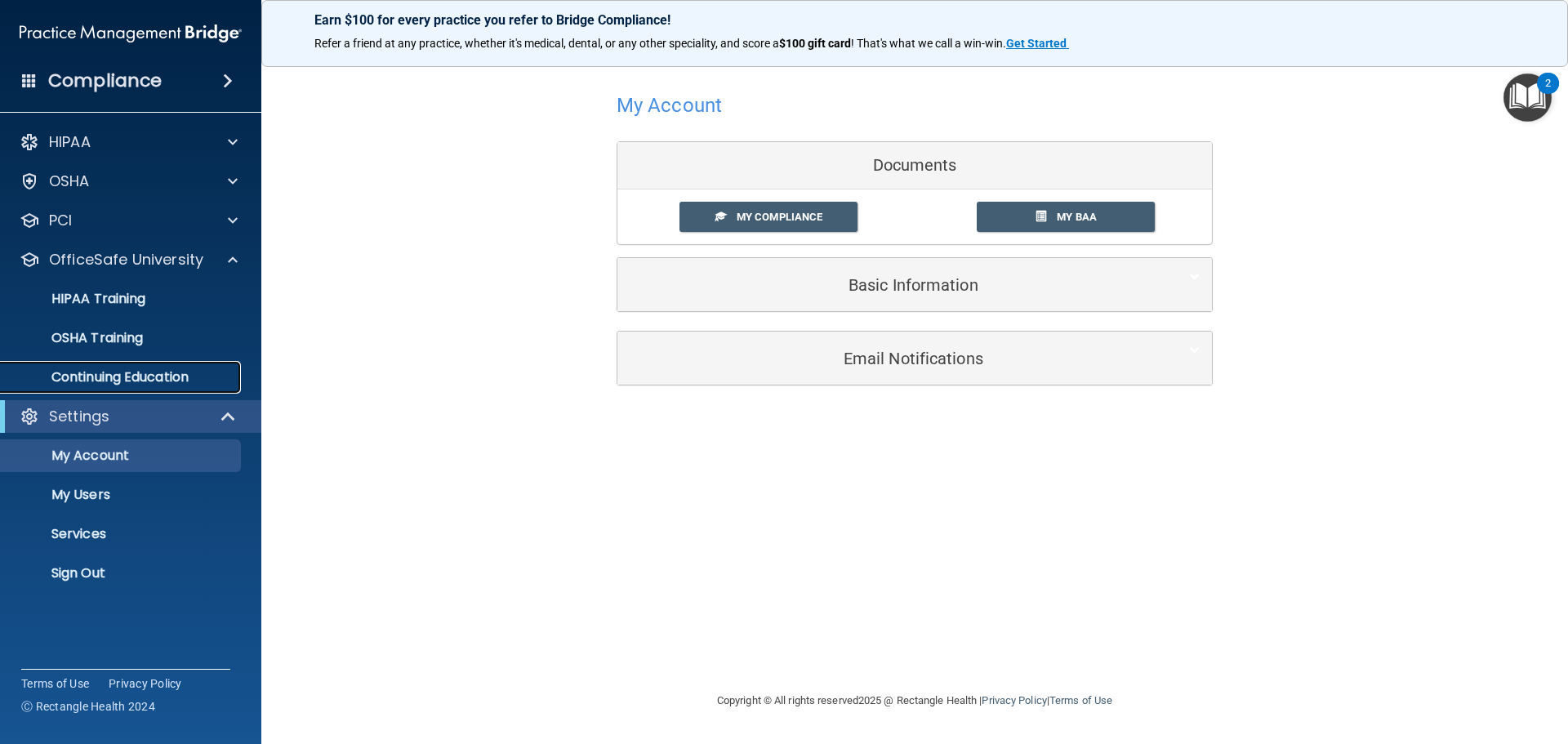
click at [137, 379] on p "Continuing Education" at bounding box center [122, 377] width 223 height 16
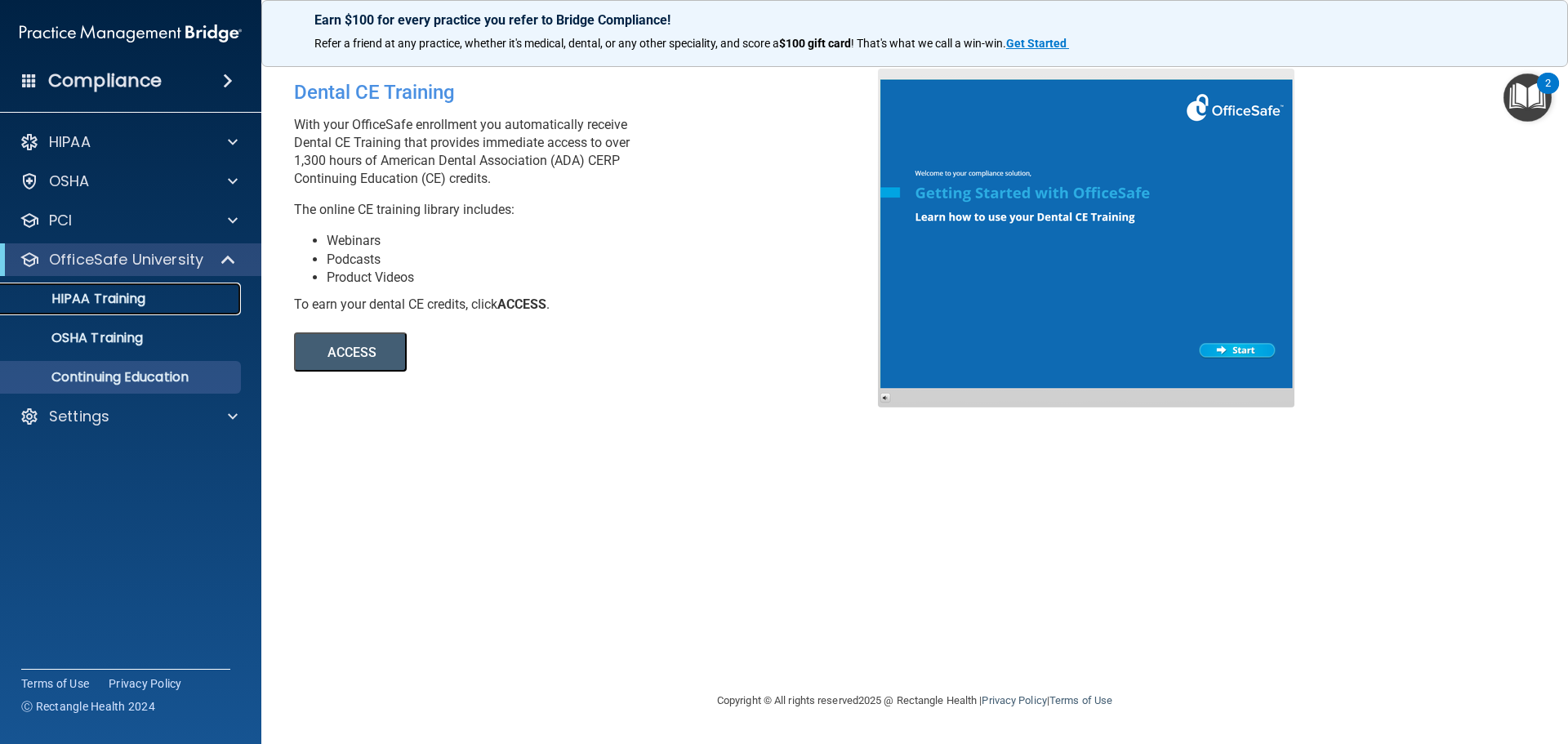
click at [131, 300] on p "HIPAA Training" at bounding box center [78, 299] width 135 height 16
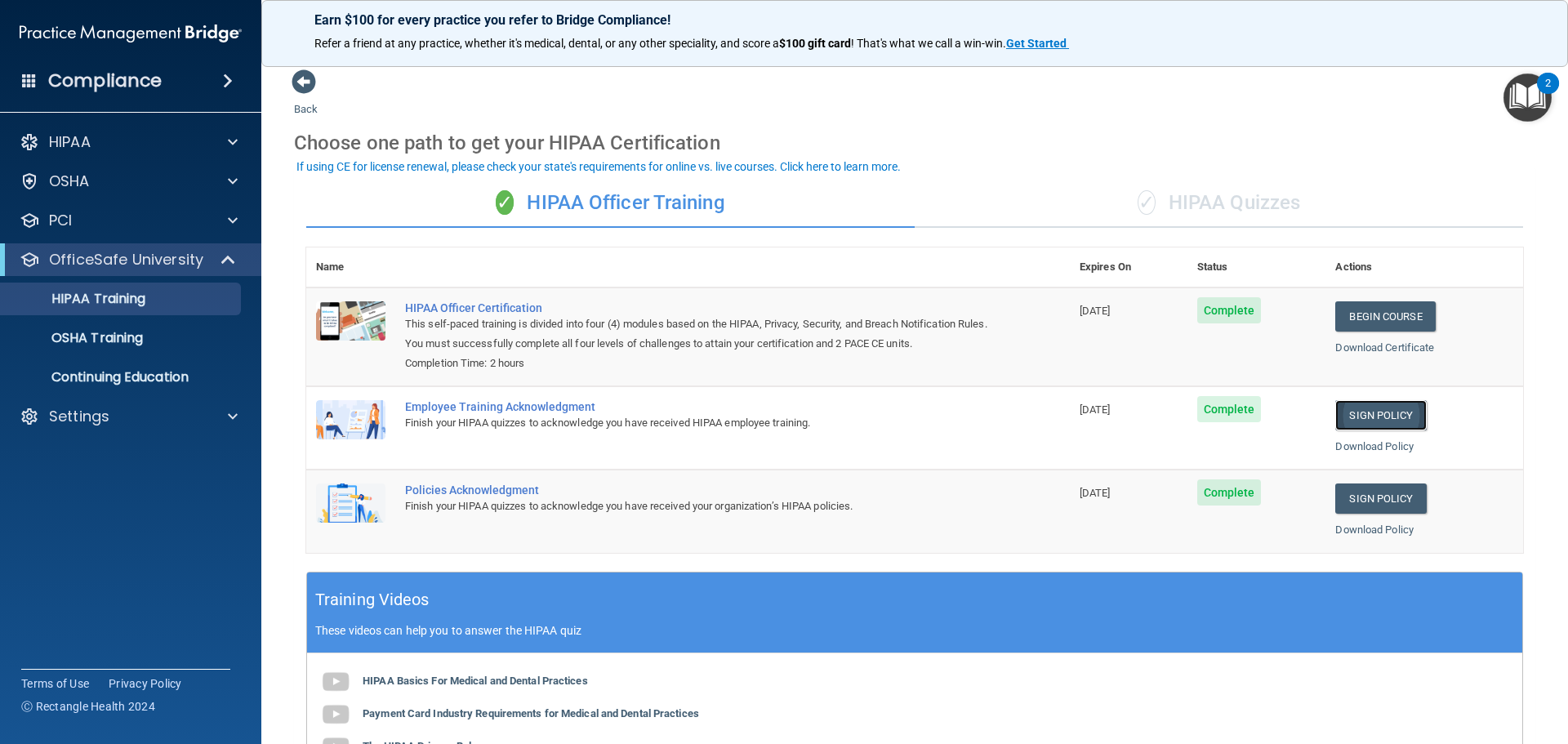
click at [1364, 417] on link "Sign Policy" at bounding box center [1380, 415] width 91 height 30
click at [1350, 498] on link "Sign Policy" at bounding box center [1380, 498] width 91 height 30
click at [1361, 448] on link "Download Policy" at bounding box center [1375, 446] width 79 height 12
click at [1358, 528] on link "Download Policy" at bounding box center [1375, 529] width 79 height 12
click at [98, 336] on p "OSHA Training" at bounding box center [77, 338] width 133 height 16
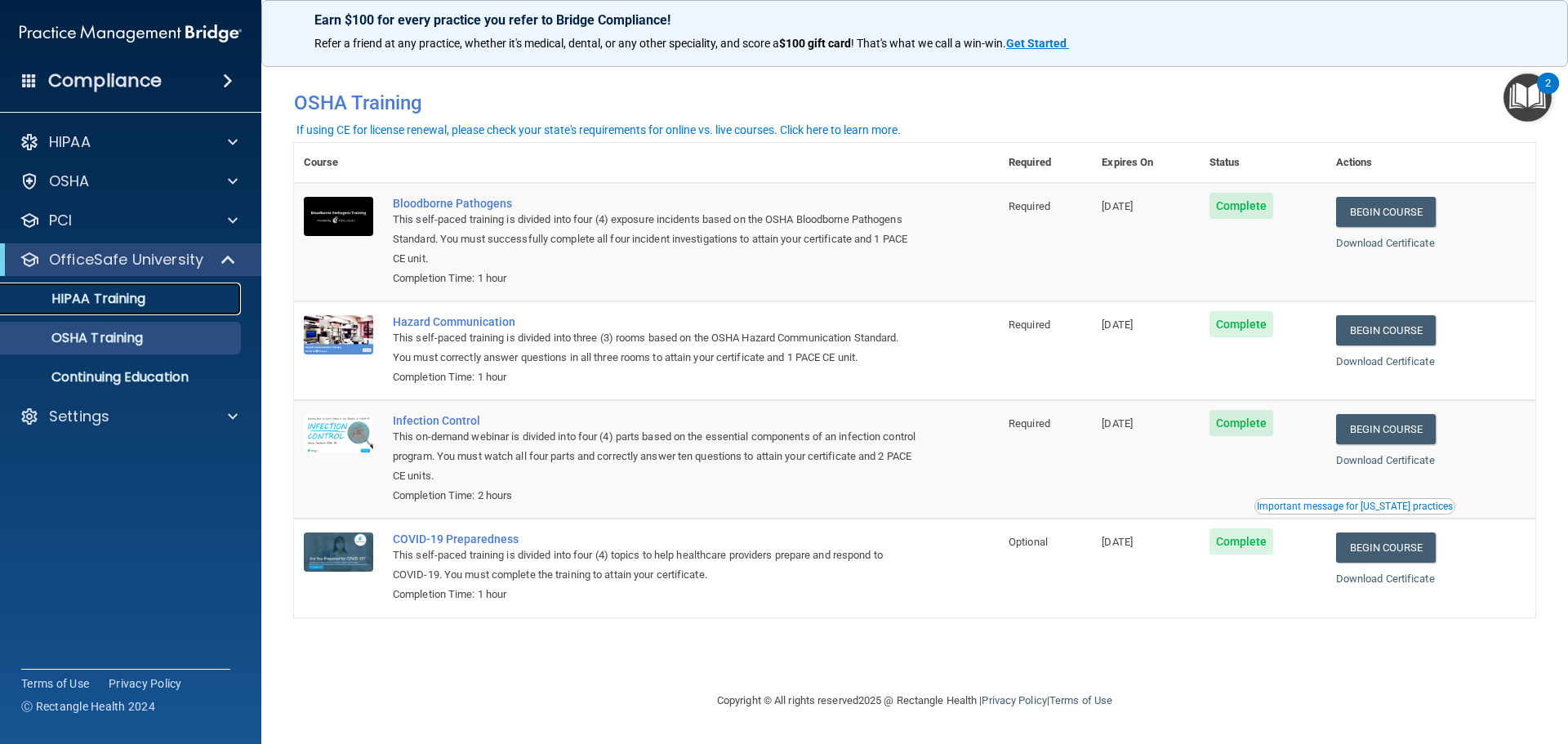
click at [129, 309] on link "HIPAA Training" at bounding box center [112, 299] width 257 height 33
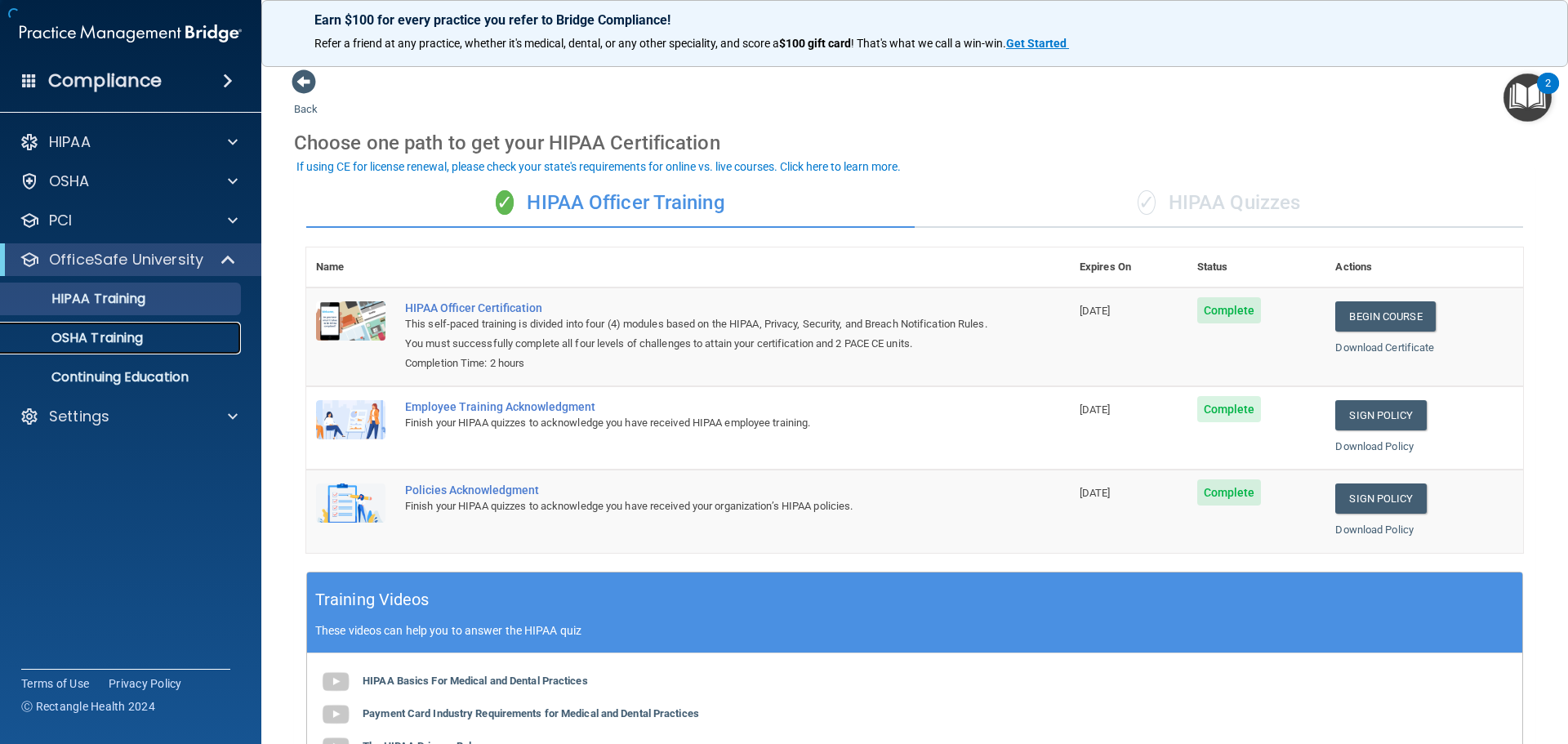
click at [118, 336] on p "OSHA Training" at bounding box center [77, 338] width 133 height 16
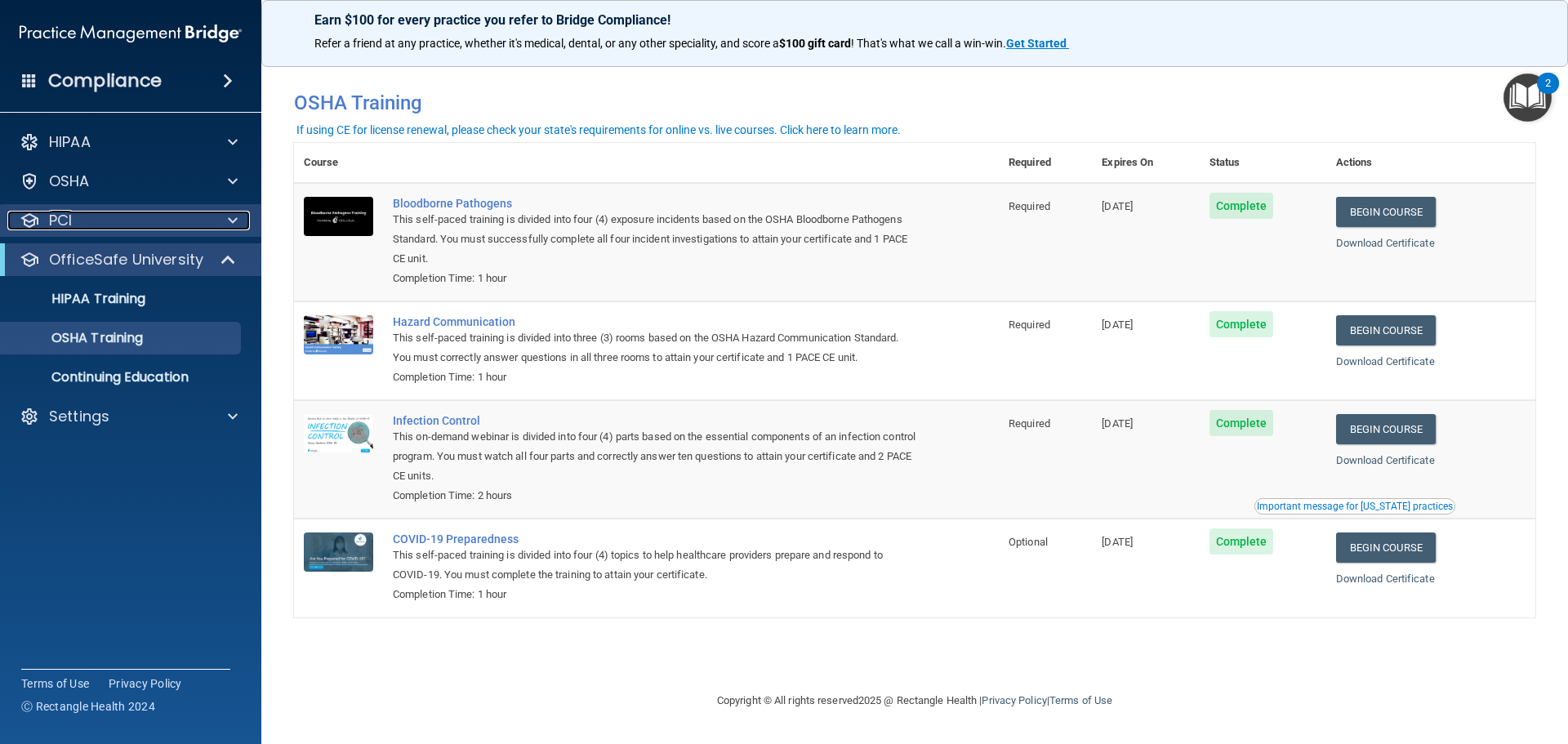
click at [186, 216] on div "PCI" at bounding box center [108, 220] width 202 height 20
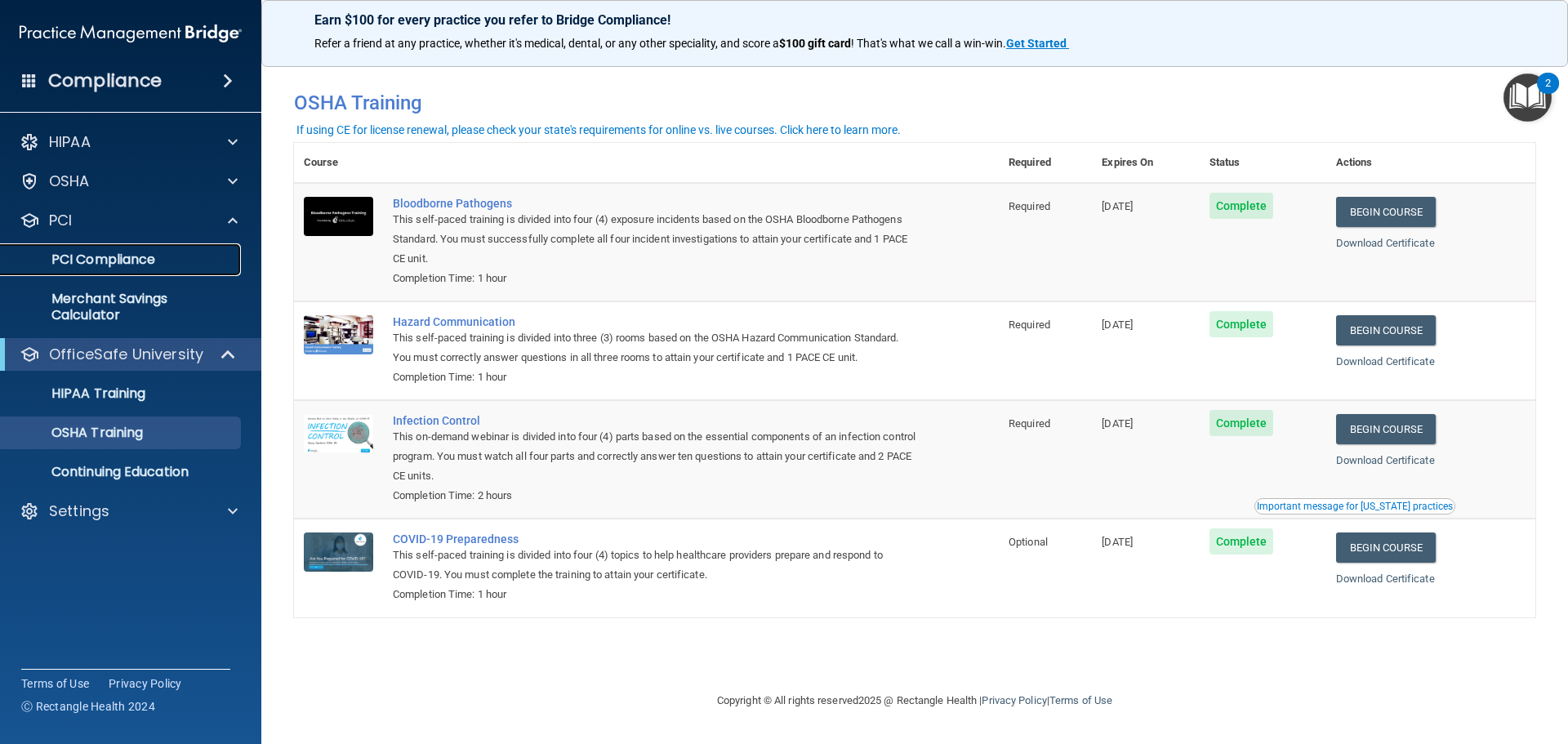
click at [151, 256] on p "PCI Compliance" at bounding box center [122, 259] width 223 height 16
click at [223, 361] on span at bounding box center [229, 354] width 14 height 20
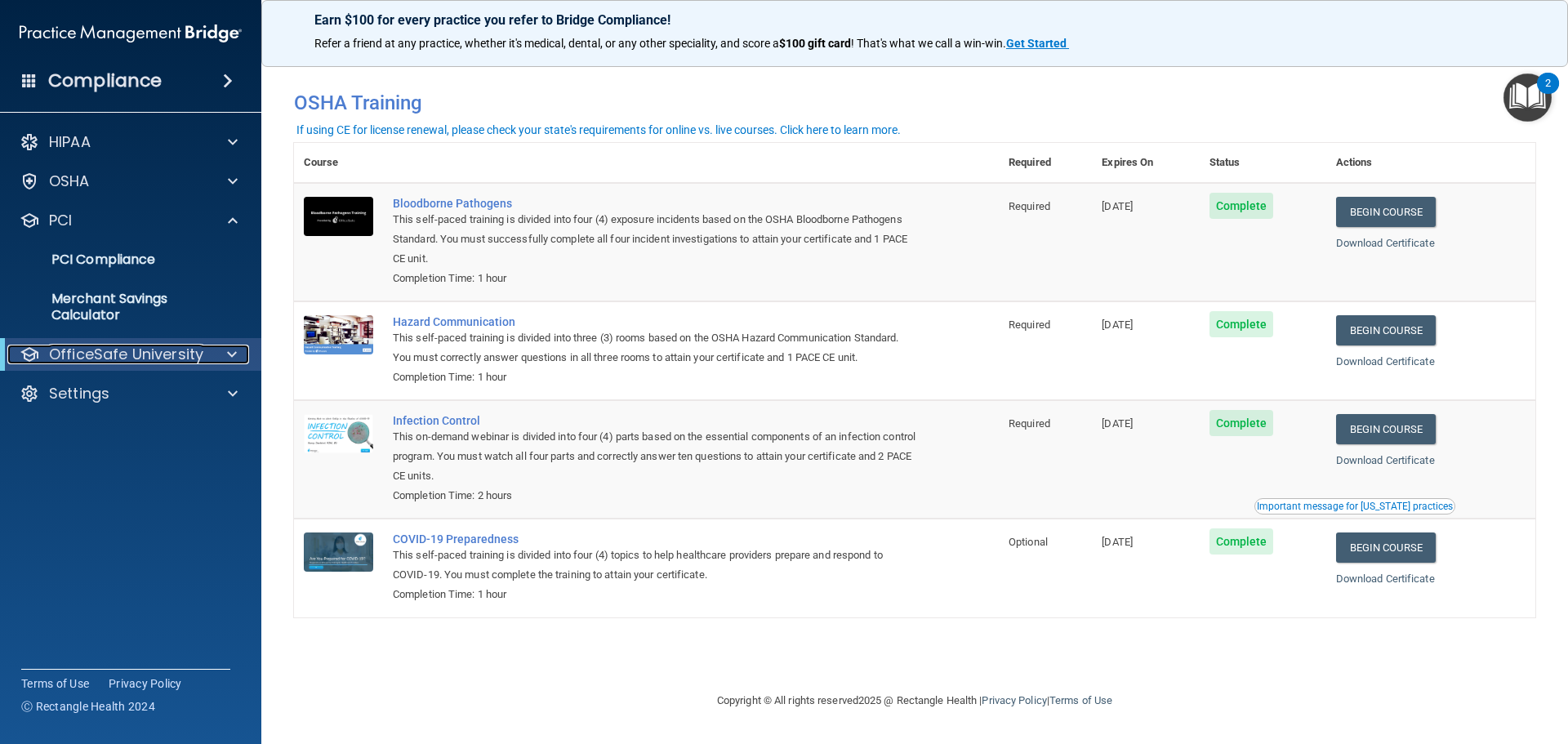
click at [222, 356] on div at bounding box center [228, 354] width 40 height 20
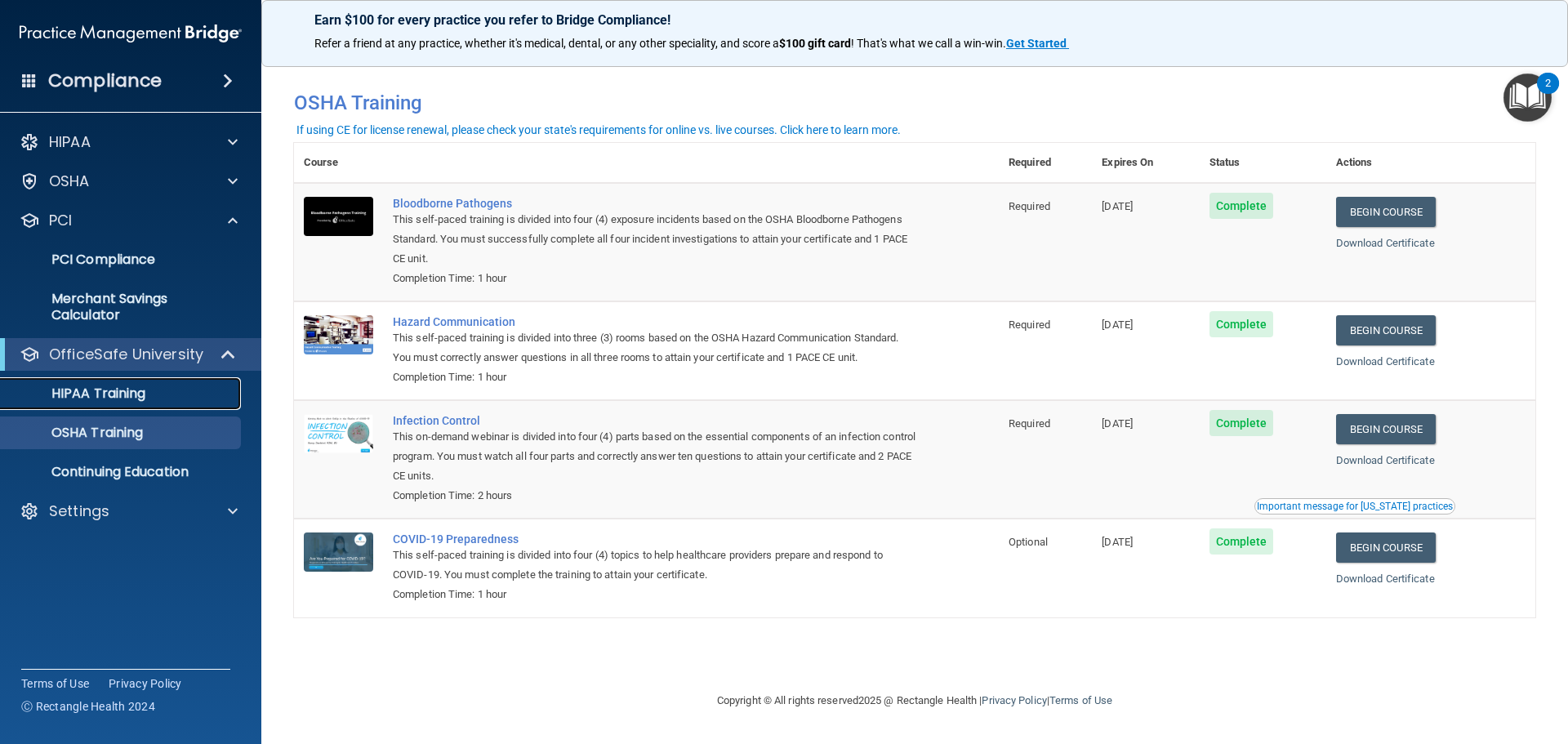
click at [195, 402] on link "HIPAA Training" at bounding box center [112, 394] width 257 height 33
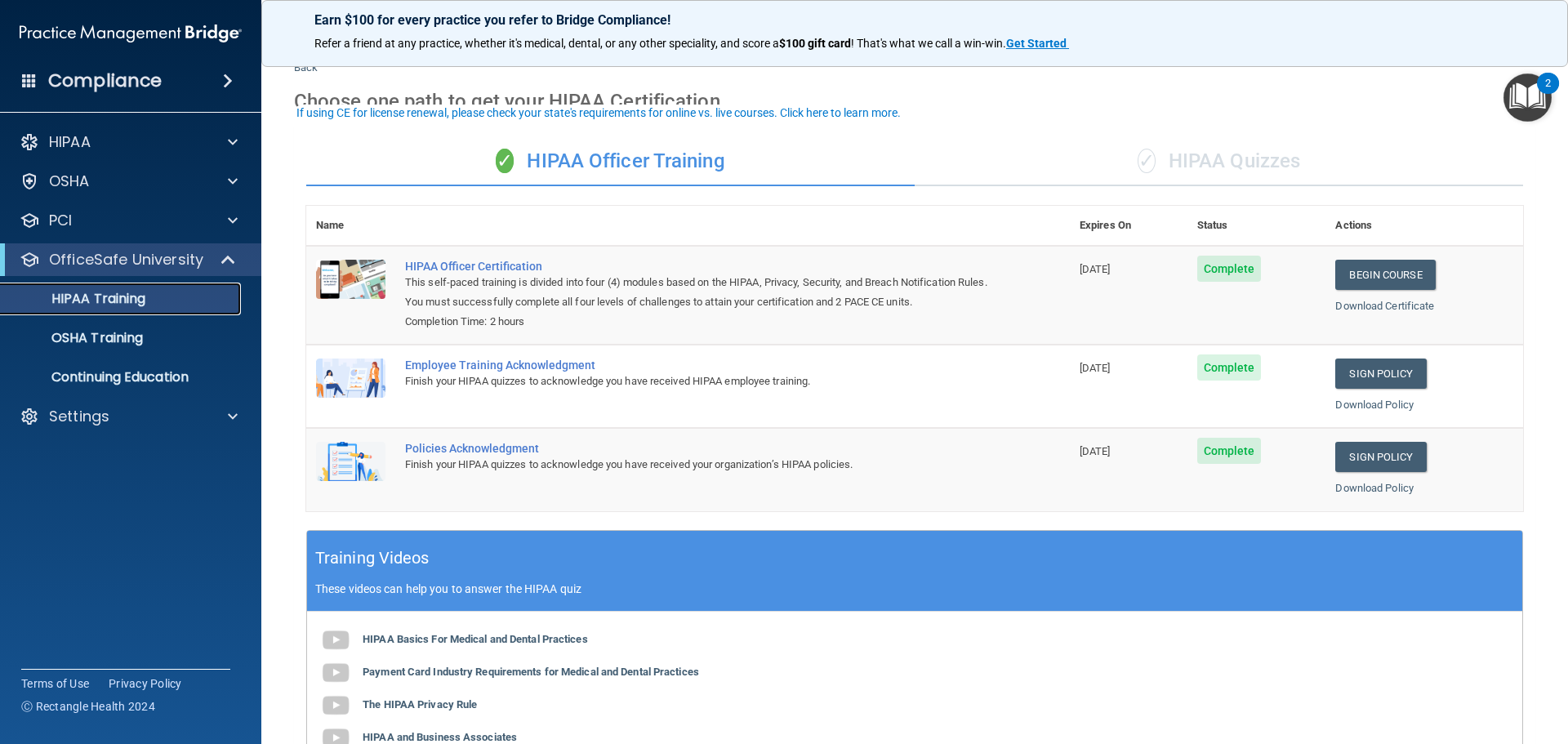
scroll to position [82, 0]
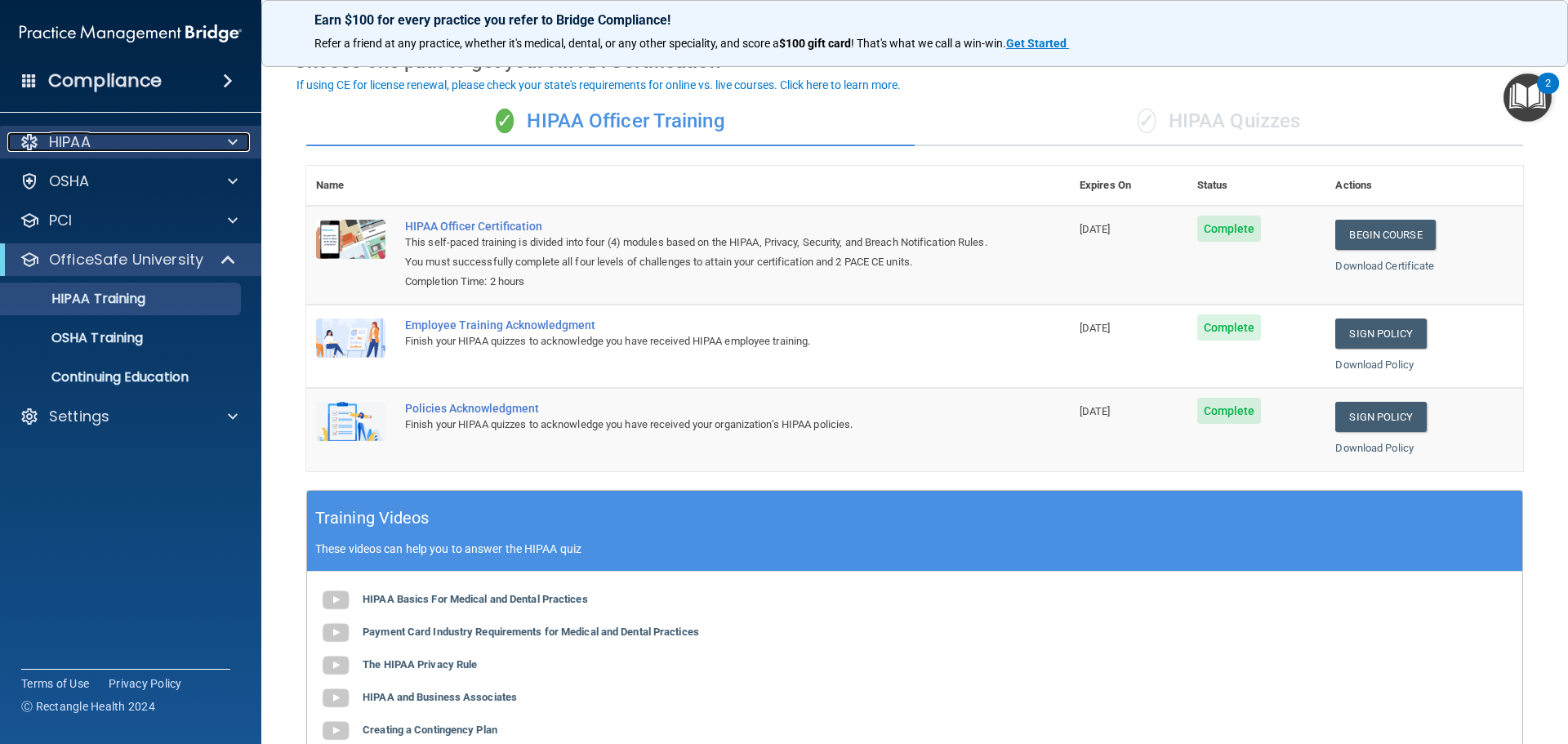
click at [201, 145] on div "HIPAA" at bounding box center [108, 142] width 202 height 20
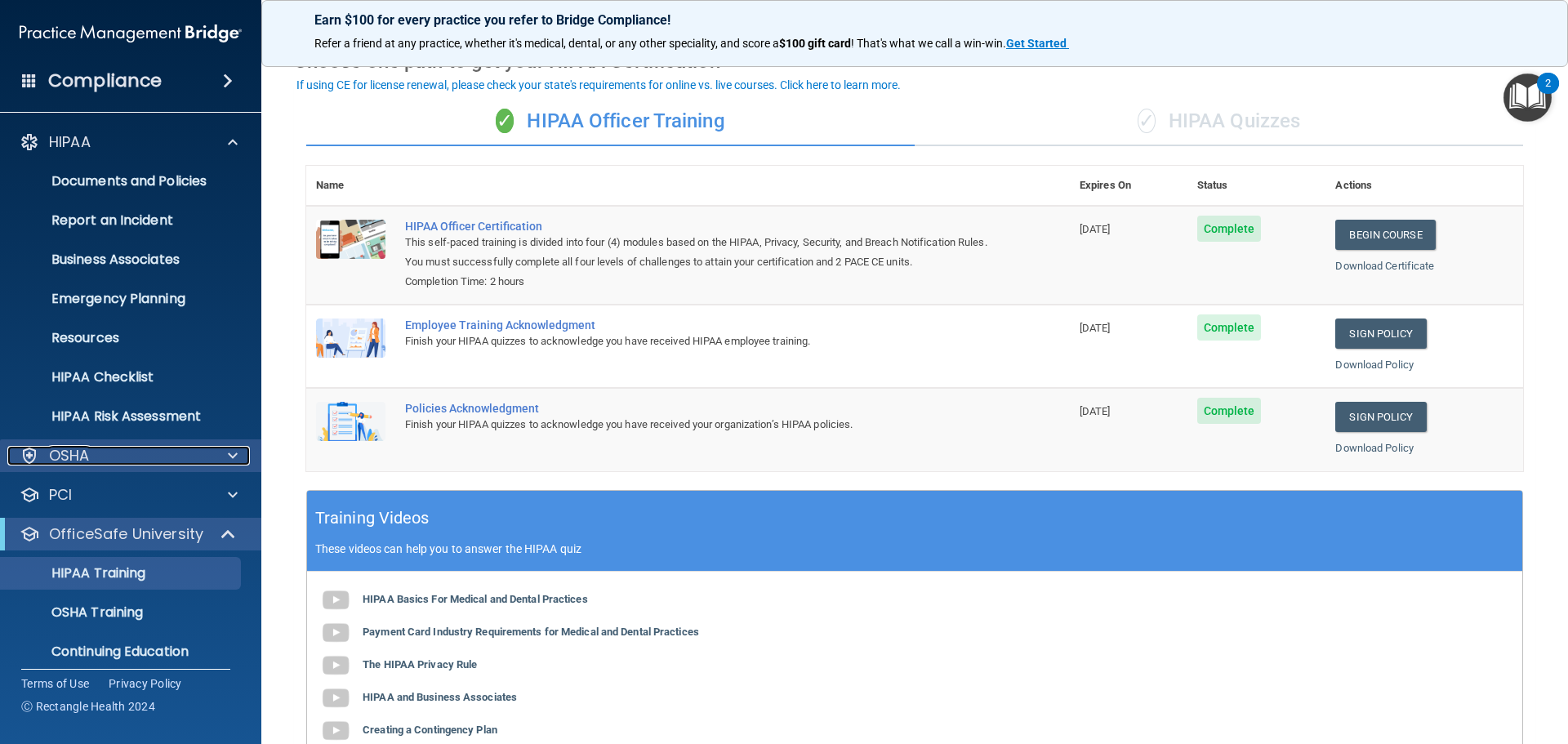
click at [172, 458] on div "OSHA" at bounding box center [108, 456] width 202 height 20
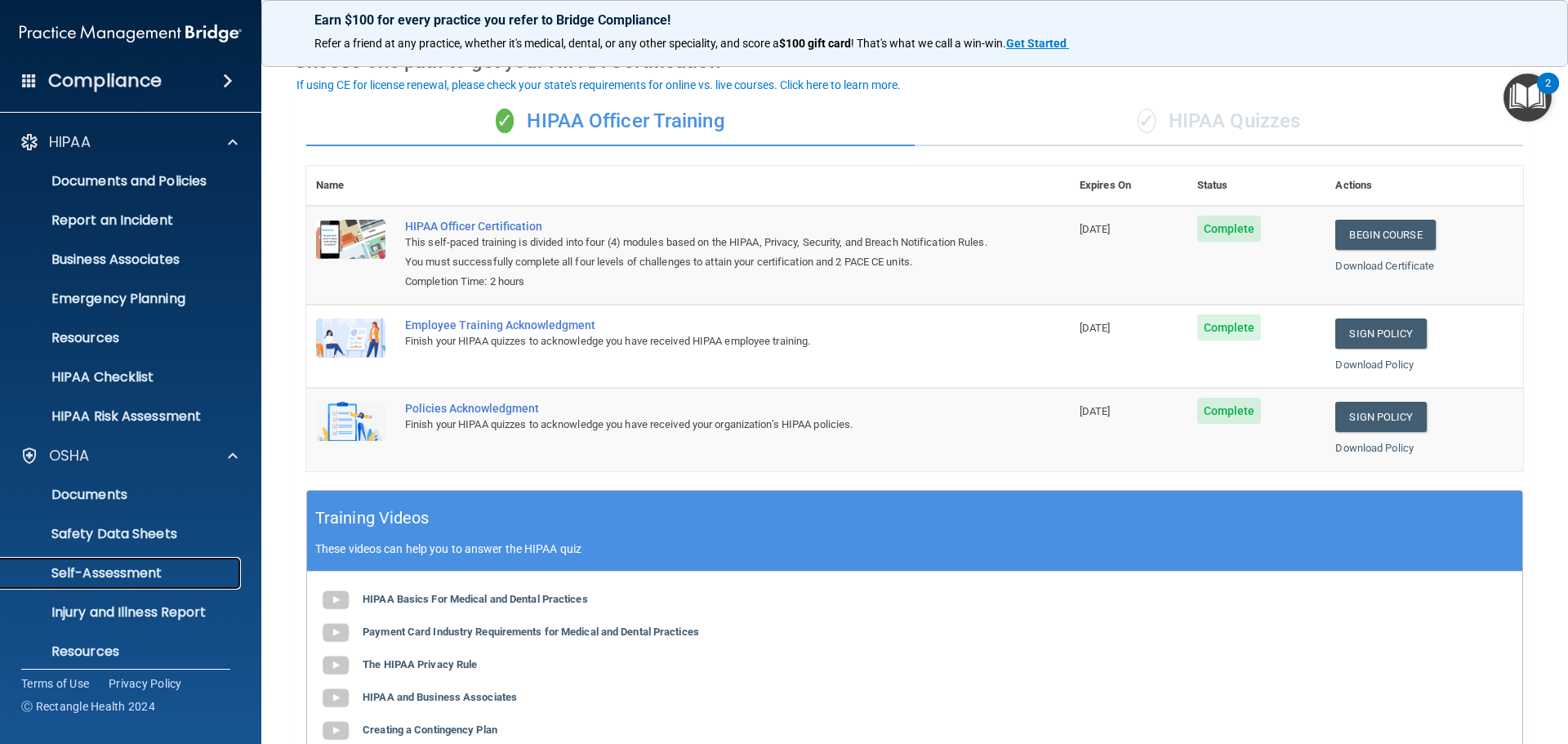
click at [154, 573] on p "Self-Assessment" at bounding box center [122, 573] width 223 height 16
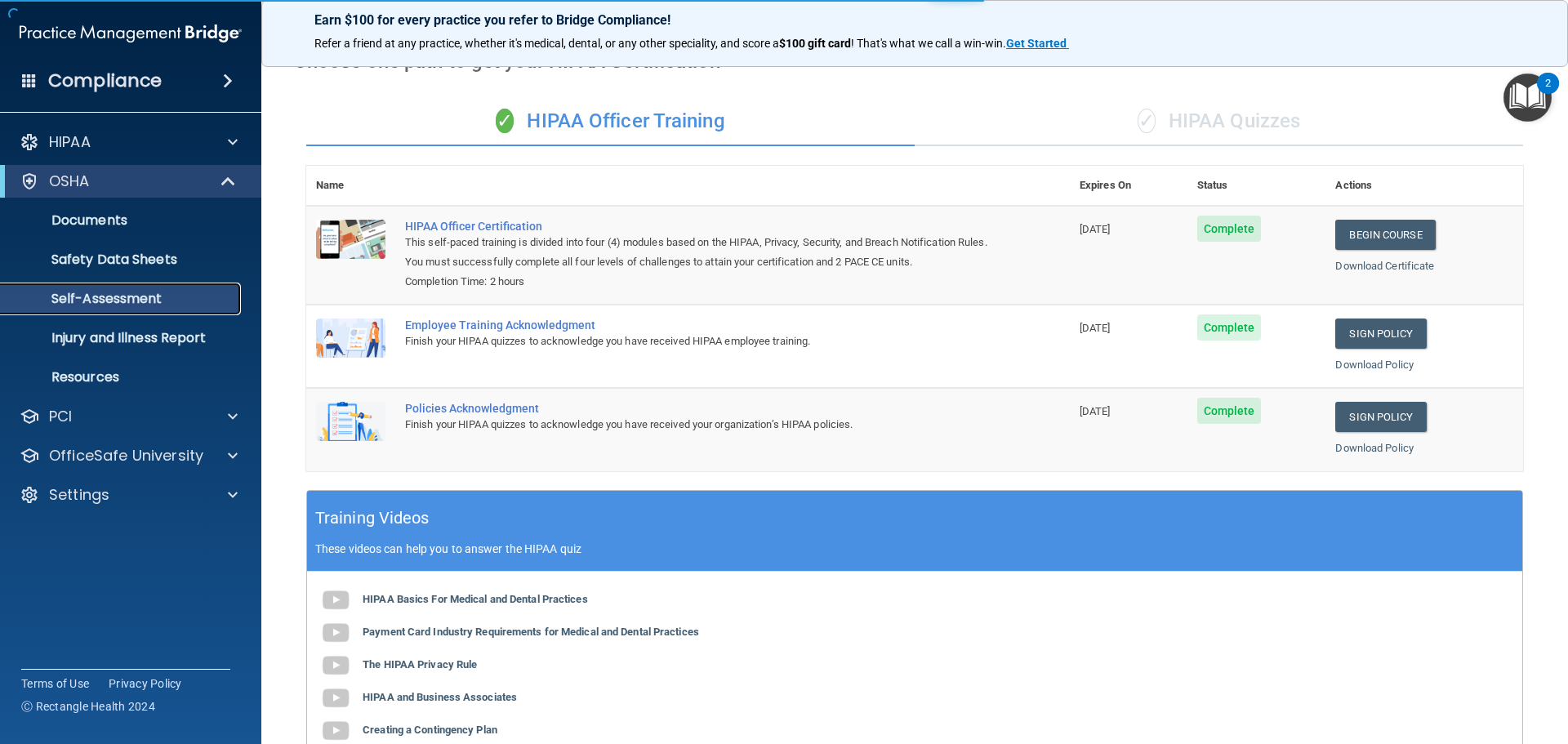
click at [165, 300] on p "Self-Assessment" at bounding box center [122, 299] width 223 height 16
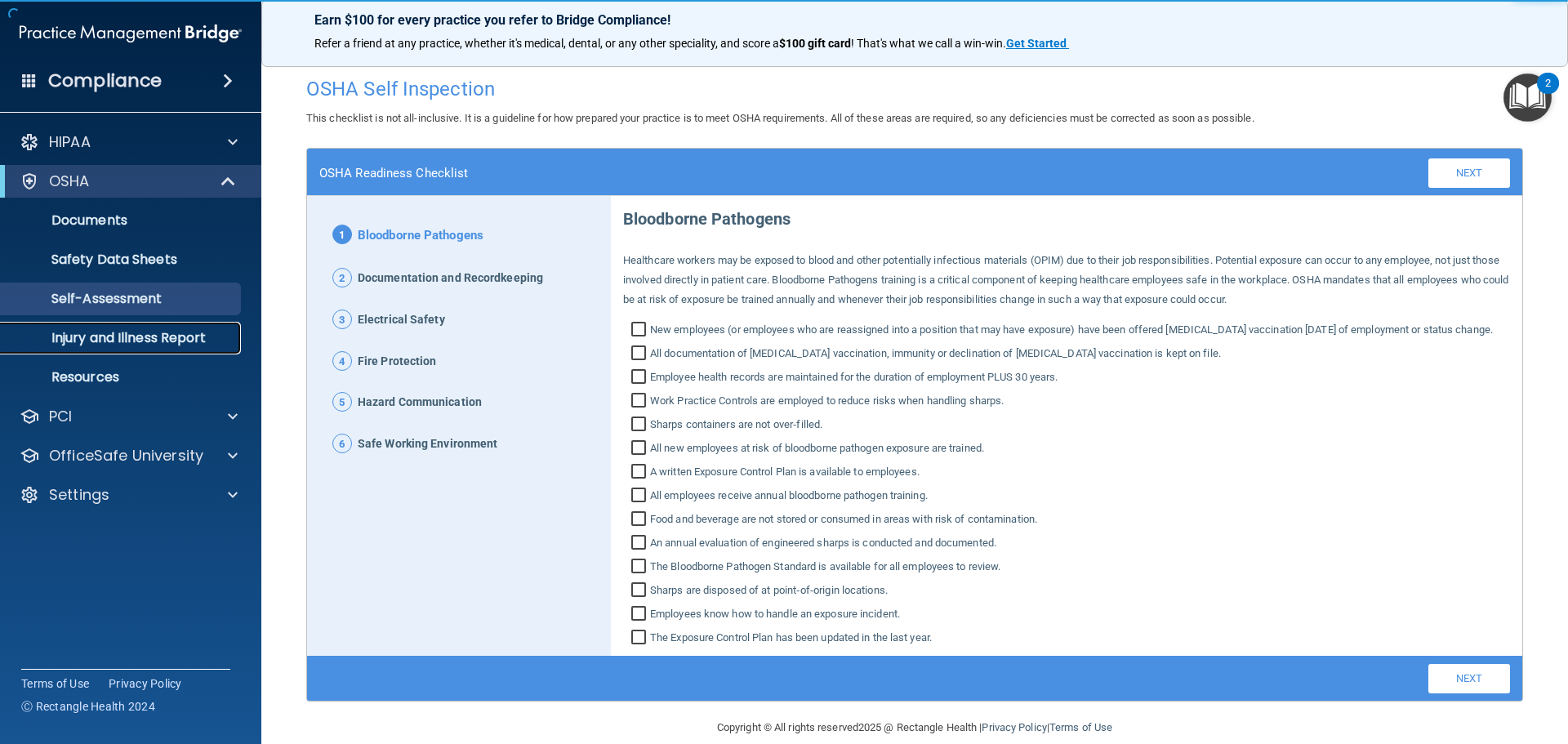
click at [194, 339] on p "Injury and Illness Report" at bounding box center [122, 338] width 223 height 16
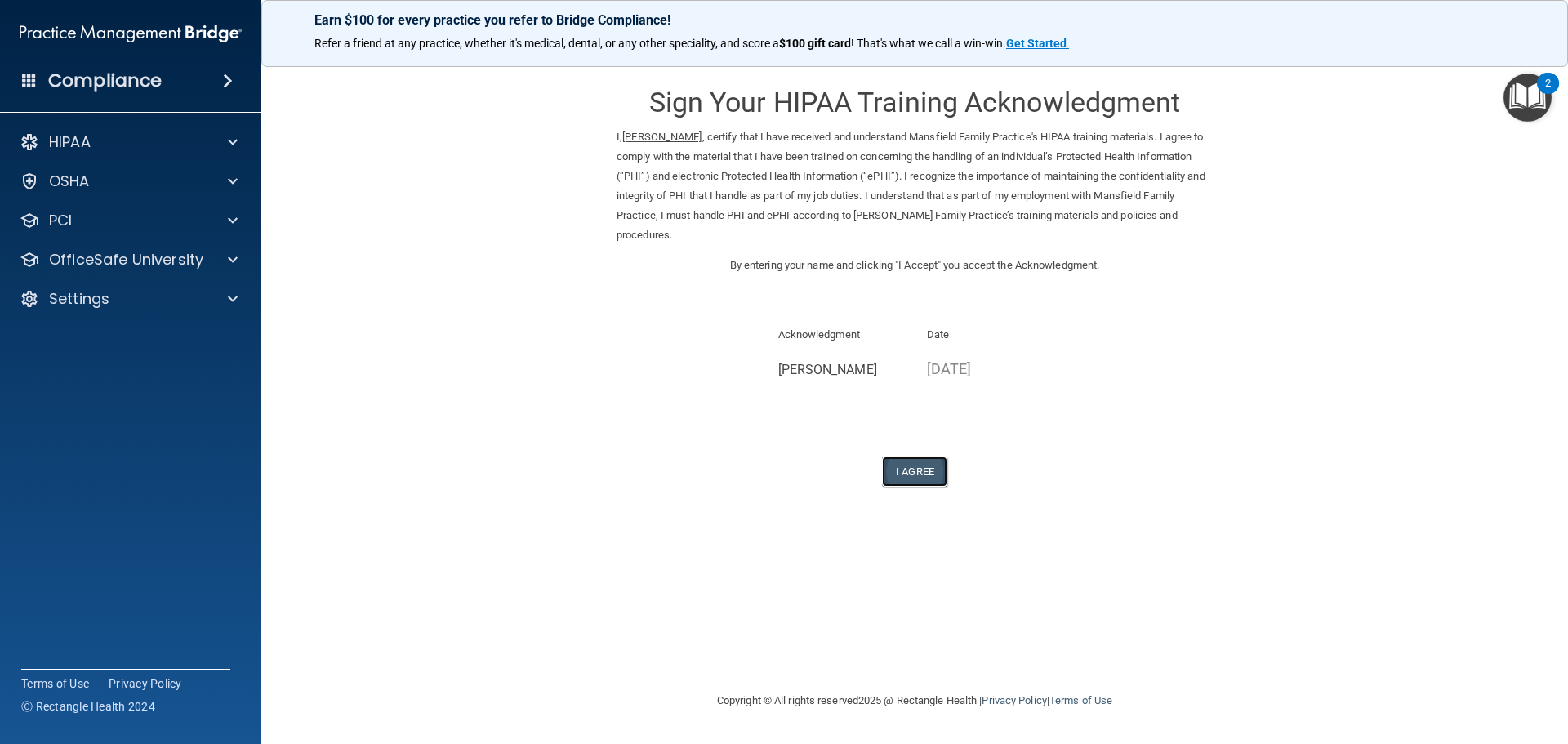
click at [908, 474] on button "I Agree" at bounding box center [915, 471] width 66 height 30
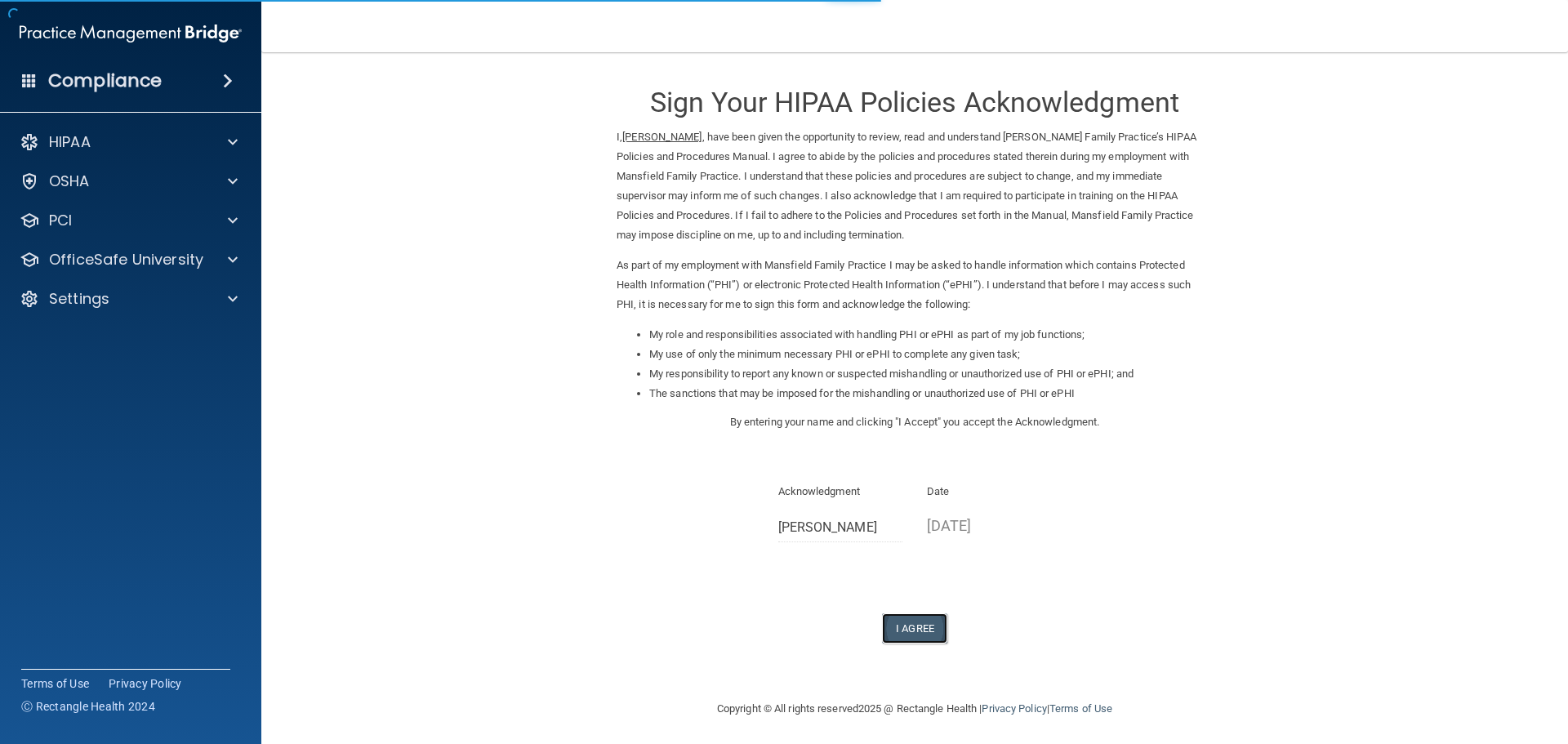
click at [890, 622] on button "I Agree" at bounding box center [915, 628] width 66 height 30
